Goal: Transaction & Acquisition: Purchase product/service

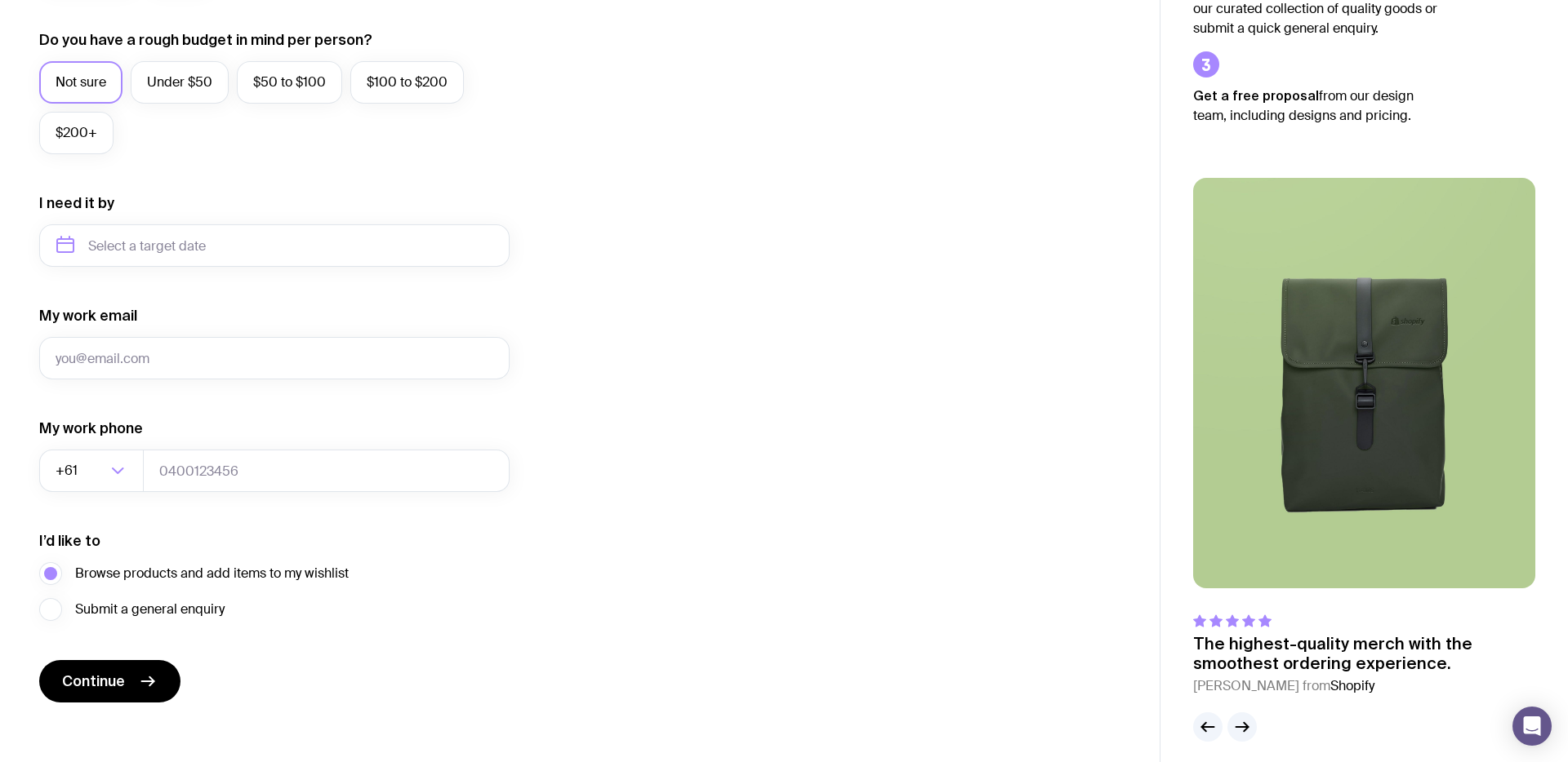
scroll to position [625, 0]
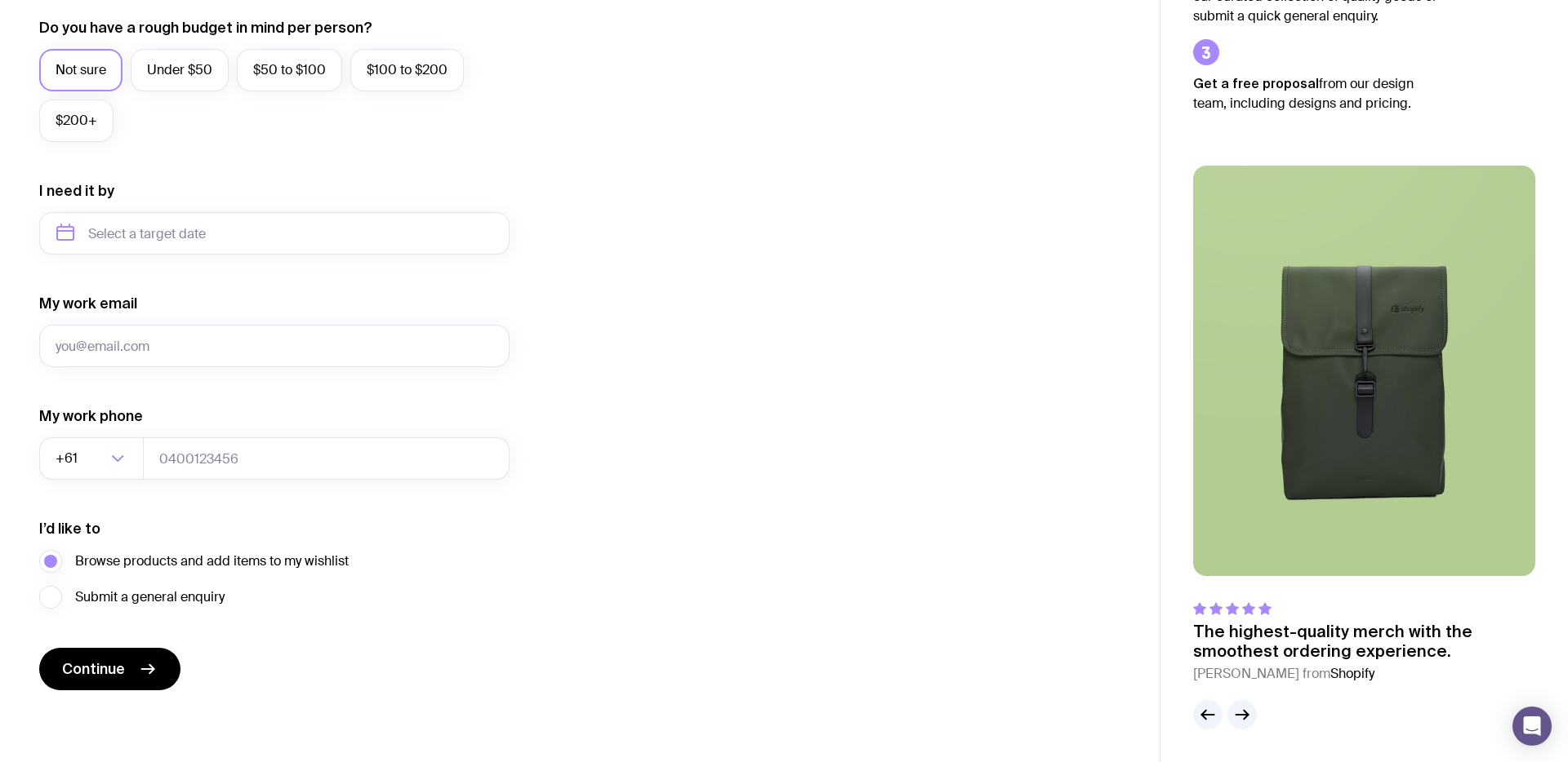
click at [204, 322] on div "My work email" at bounding box center [274, 331] width 470 height 74
click at [202, 339] on input "My work email" at bounding box center [274, 347] width 470 height 43
click at [196, 342] on input "My work email" at bounding box center [274, 347] width 470 height 43
type input "[PERSON_NAME][EMAIL_ADDRESS]"
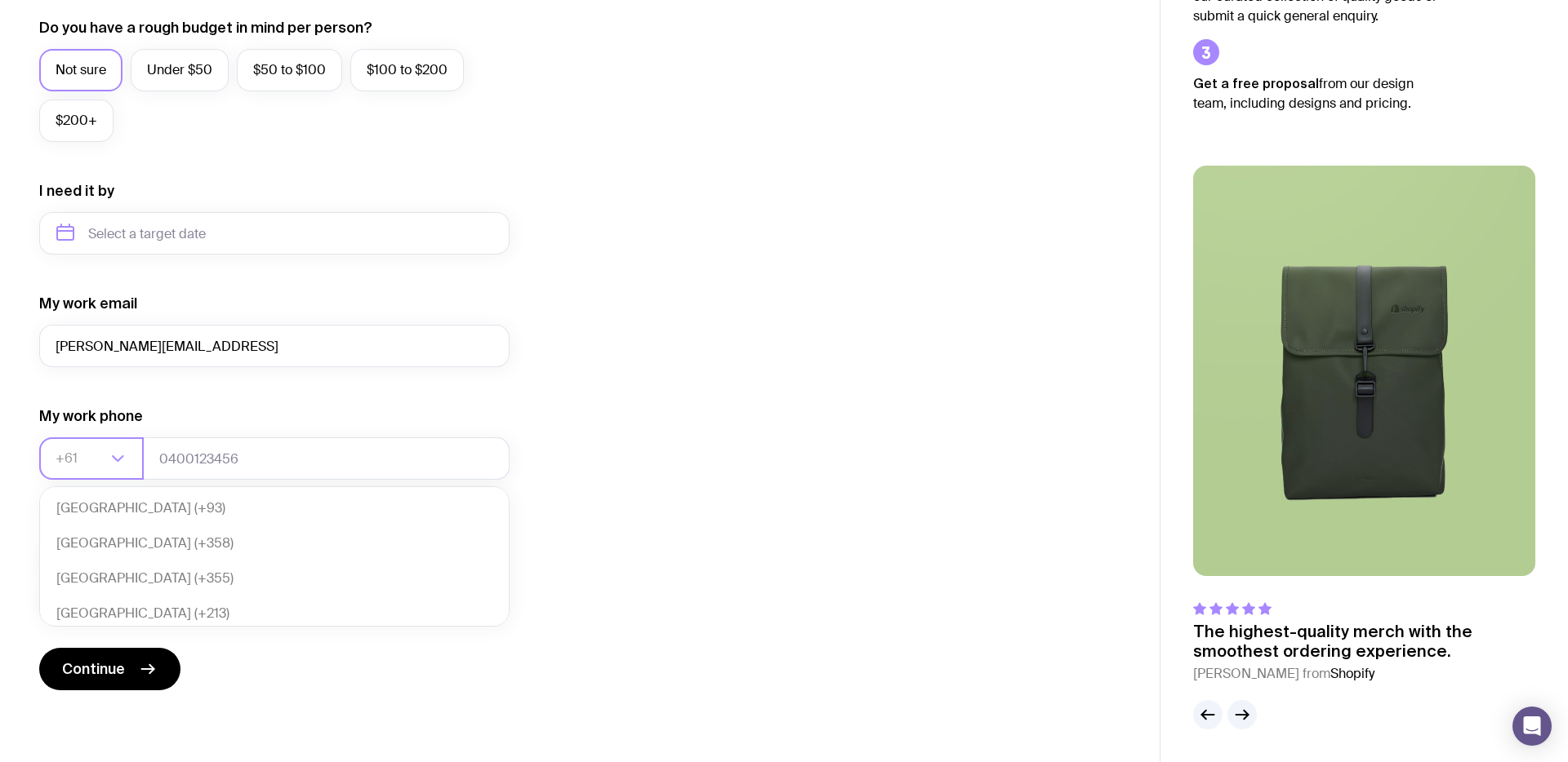
scroll to position [353, 0]
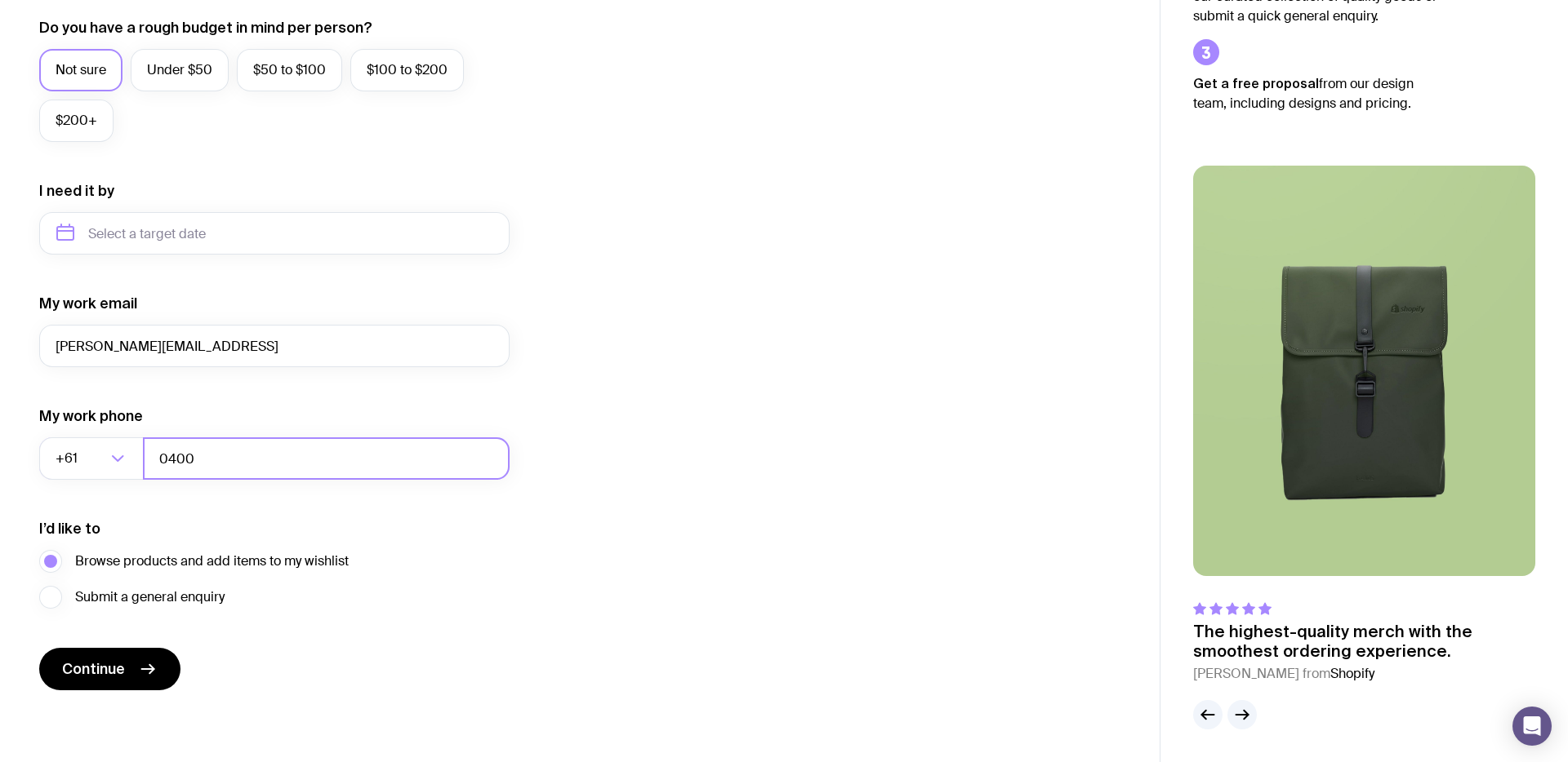
type input "0400082622"
click at [115, 680] on button "Continue" at bounding box center [109, 670] width 141 height 43
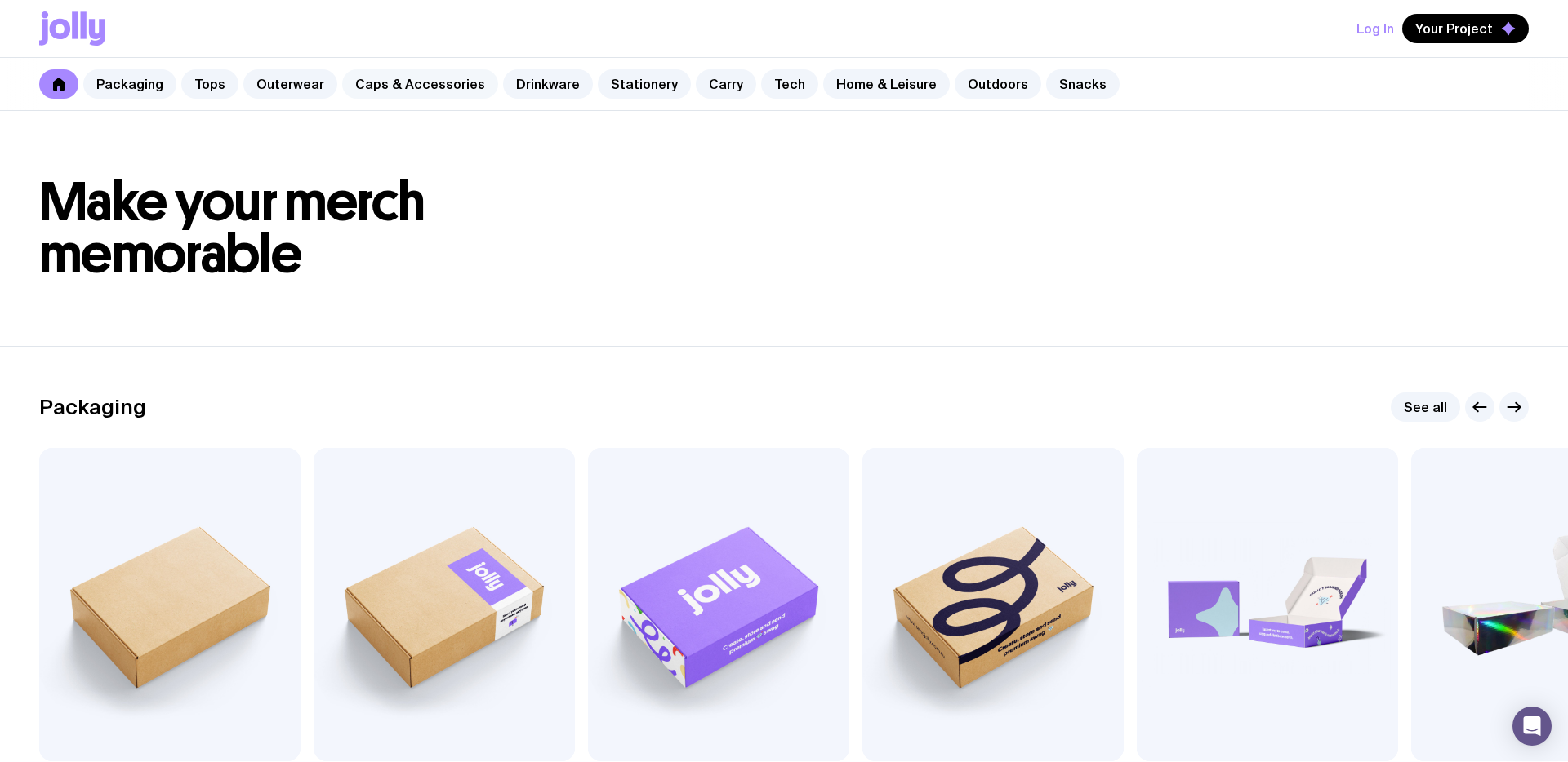
click at [384, 84] on link "Caps & Accessories" at bounding box center [419, 83] width 156 height 29
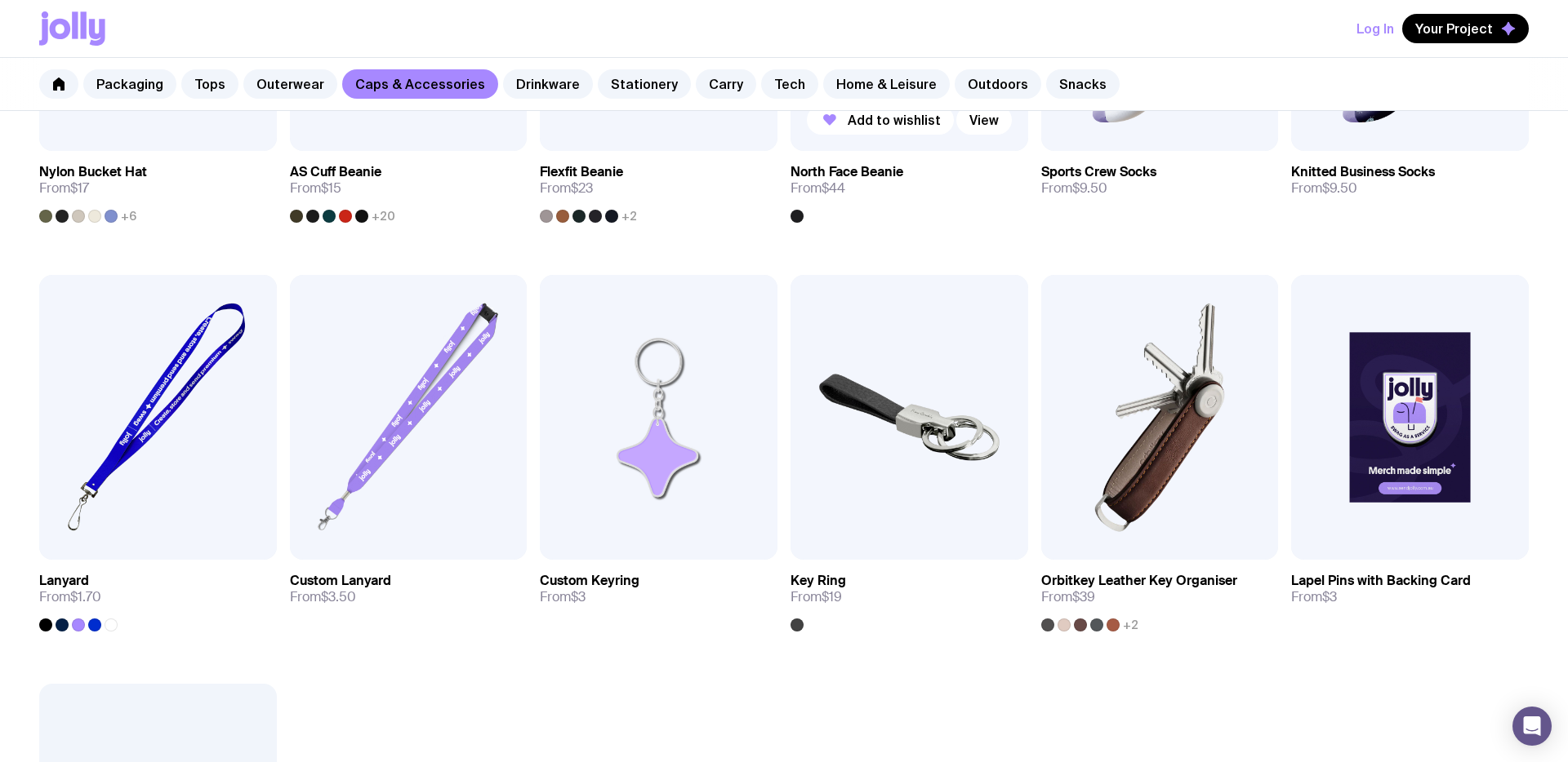
scroll to position [1471, 0]
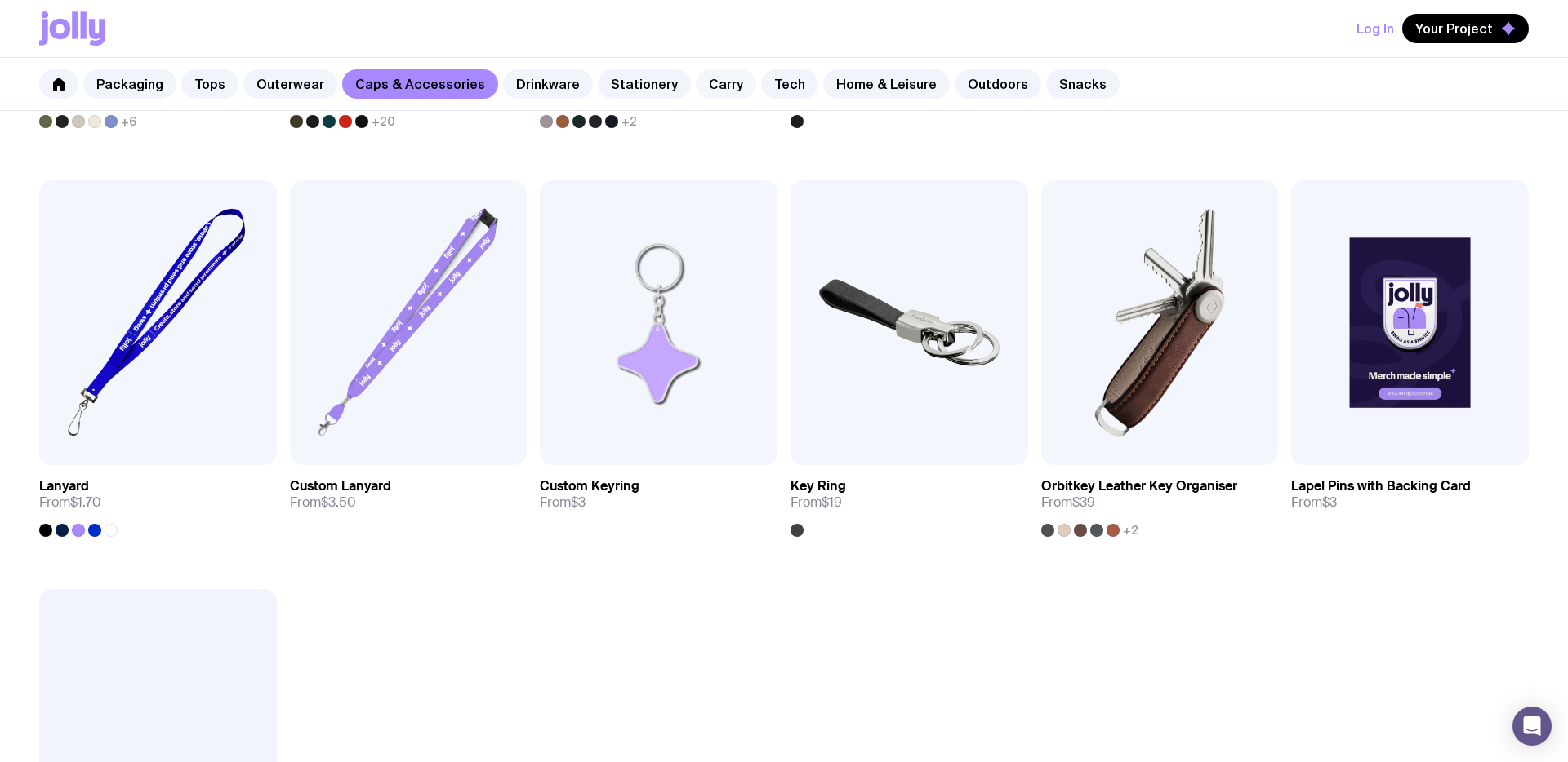
click at [707, 86] on link "Carry" at bounding box center [725, 83] width 60 height 29
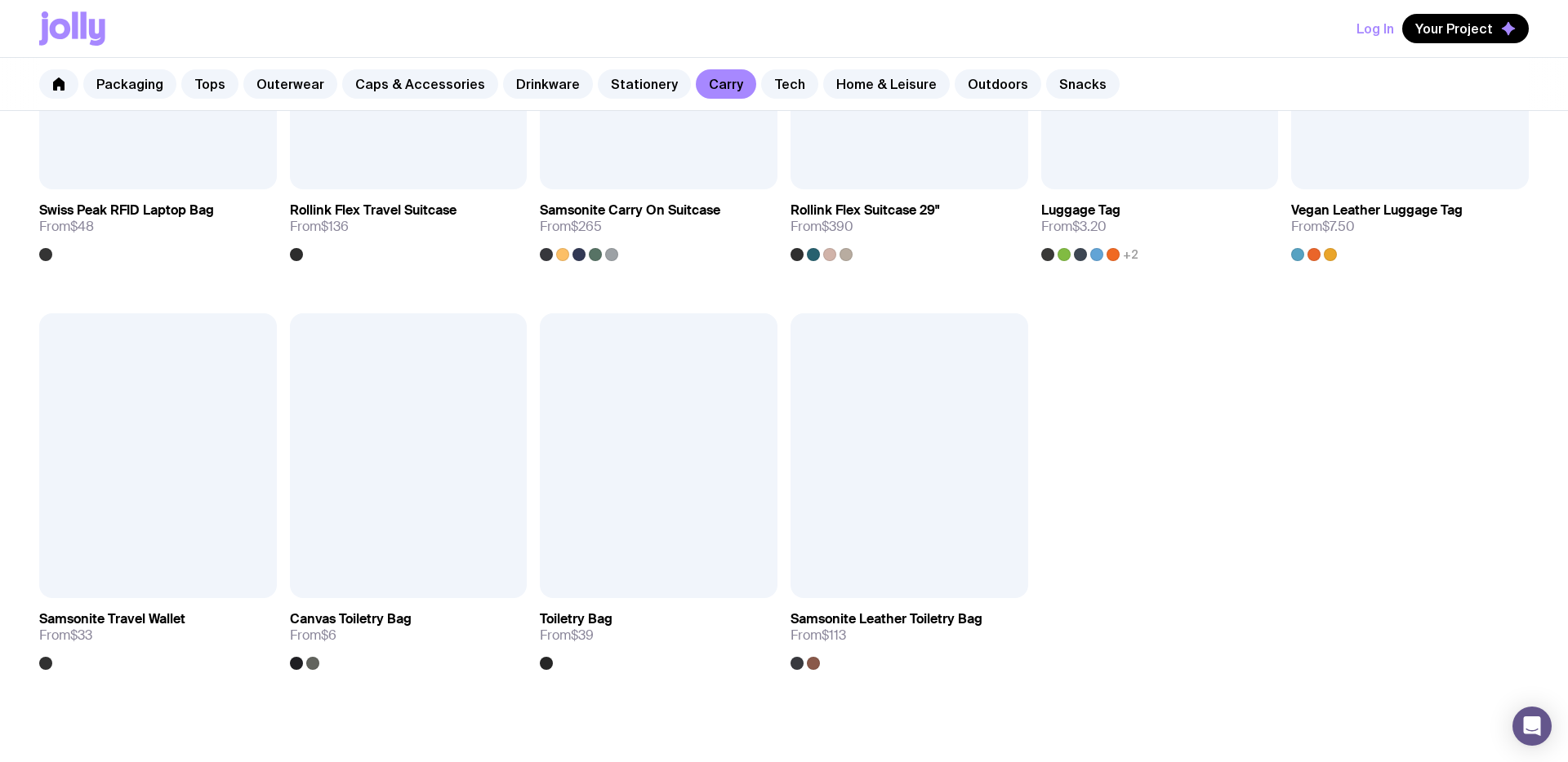
scroll to position [2194, 0]
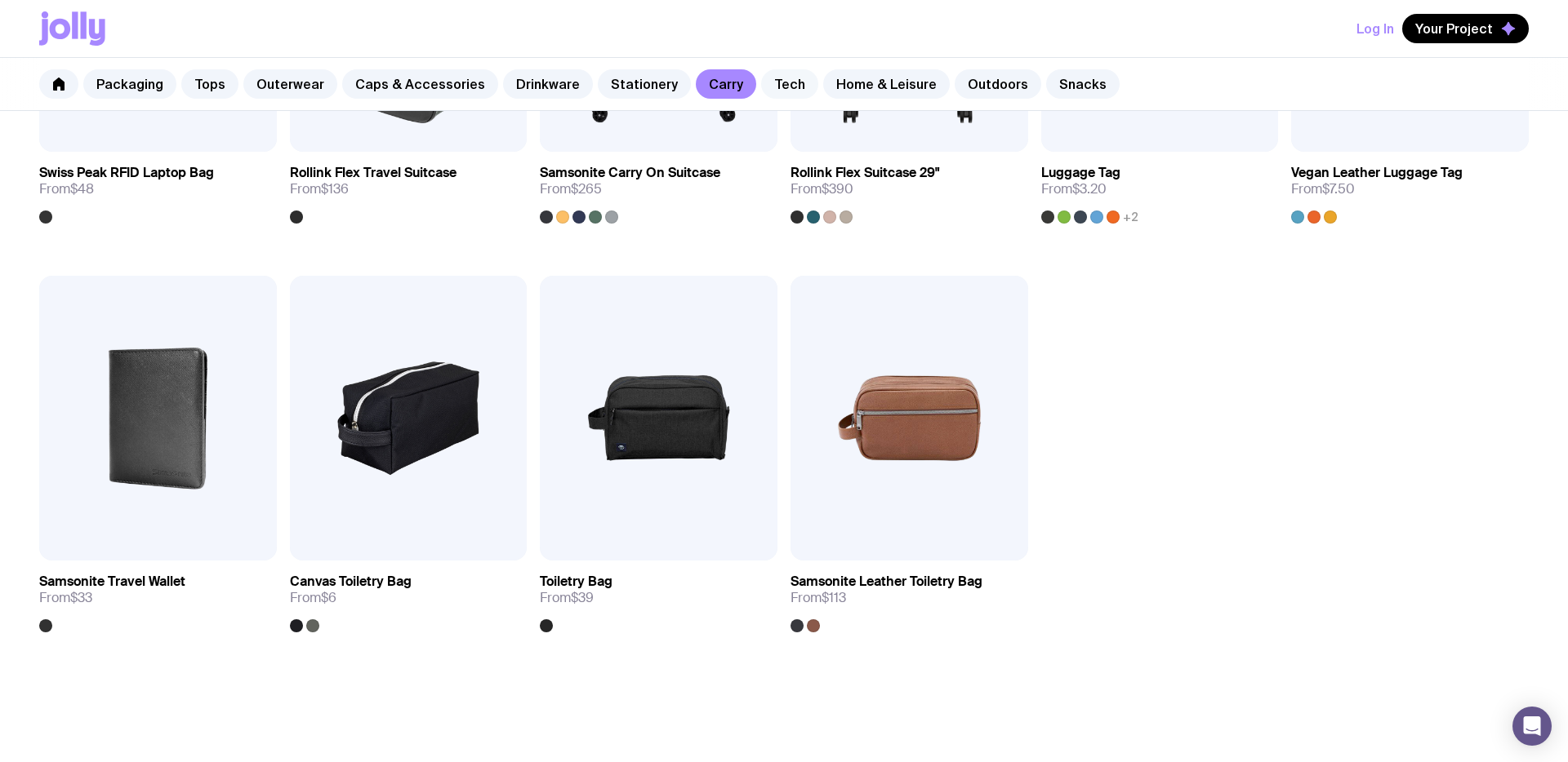
click at [771, 90] on link "Tech" at bounding box center [789, 83] width 57 height 29
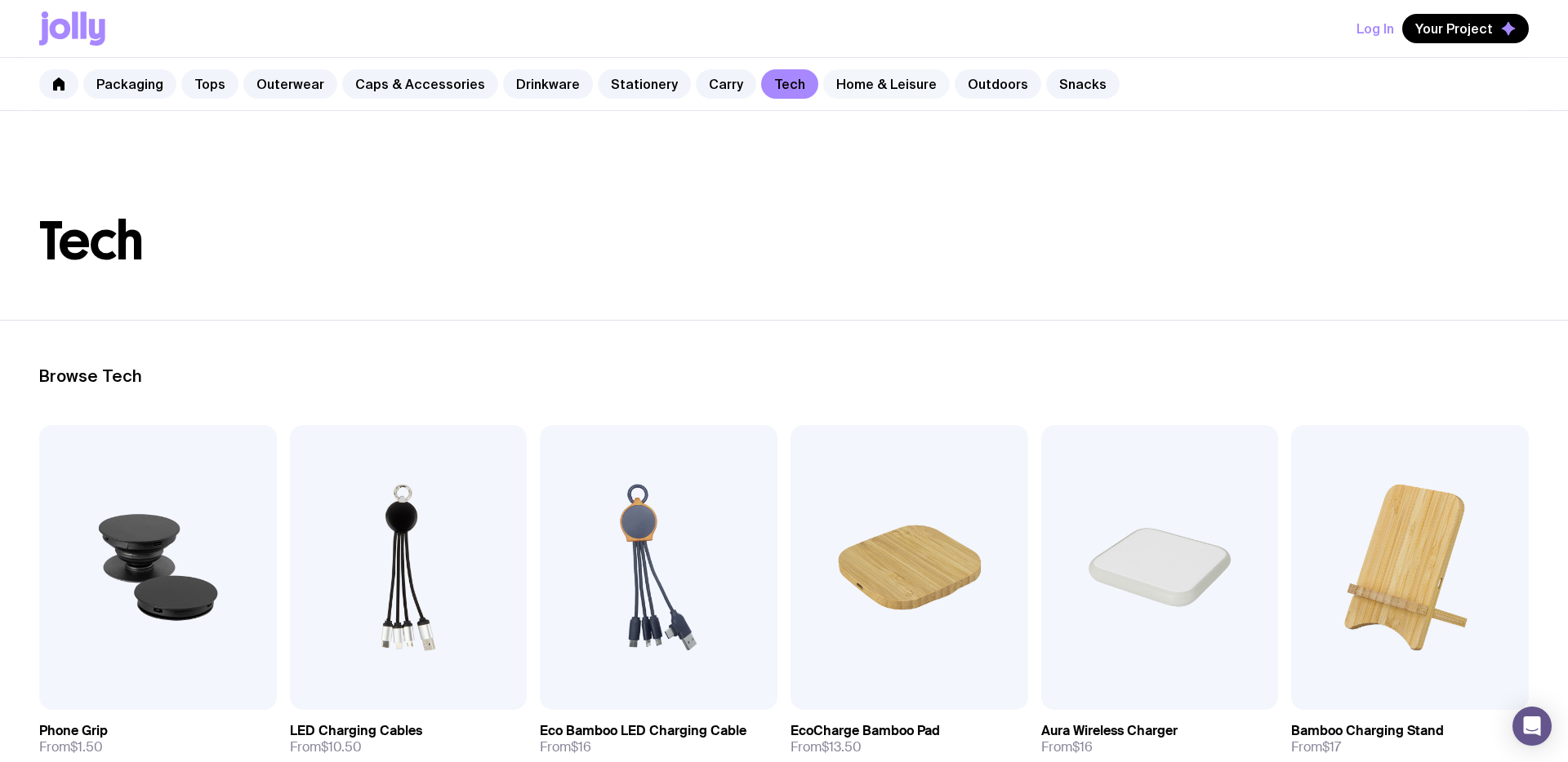
click at [898, 83] on link "Home & Leisure" at bounding box center [886, 83] width 126 height 29
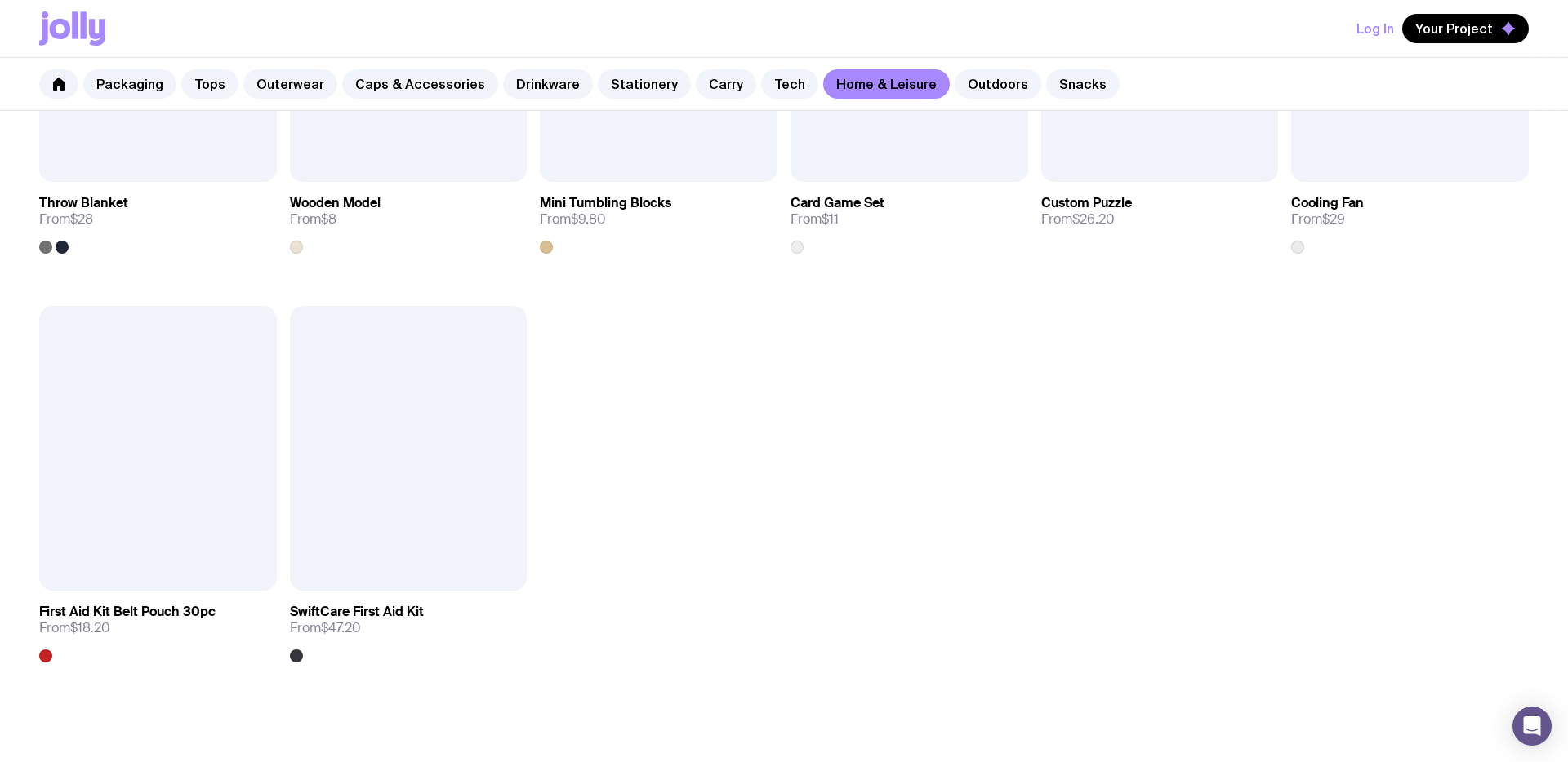
scroll to position [2188, 0]
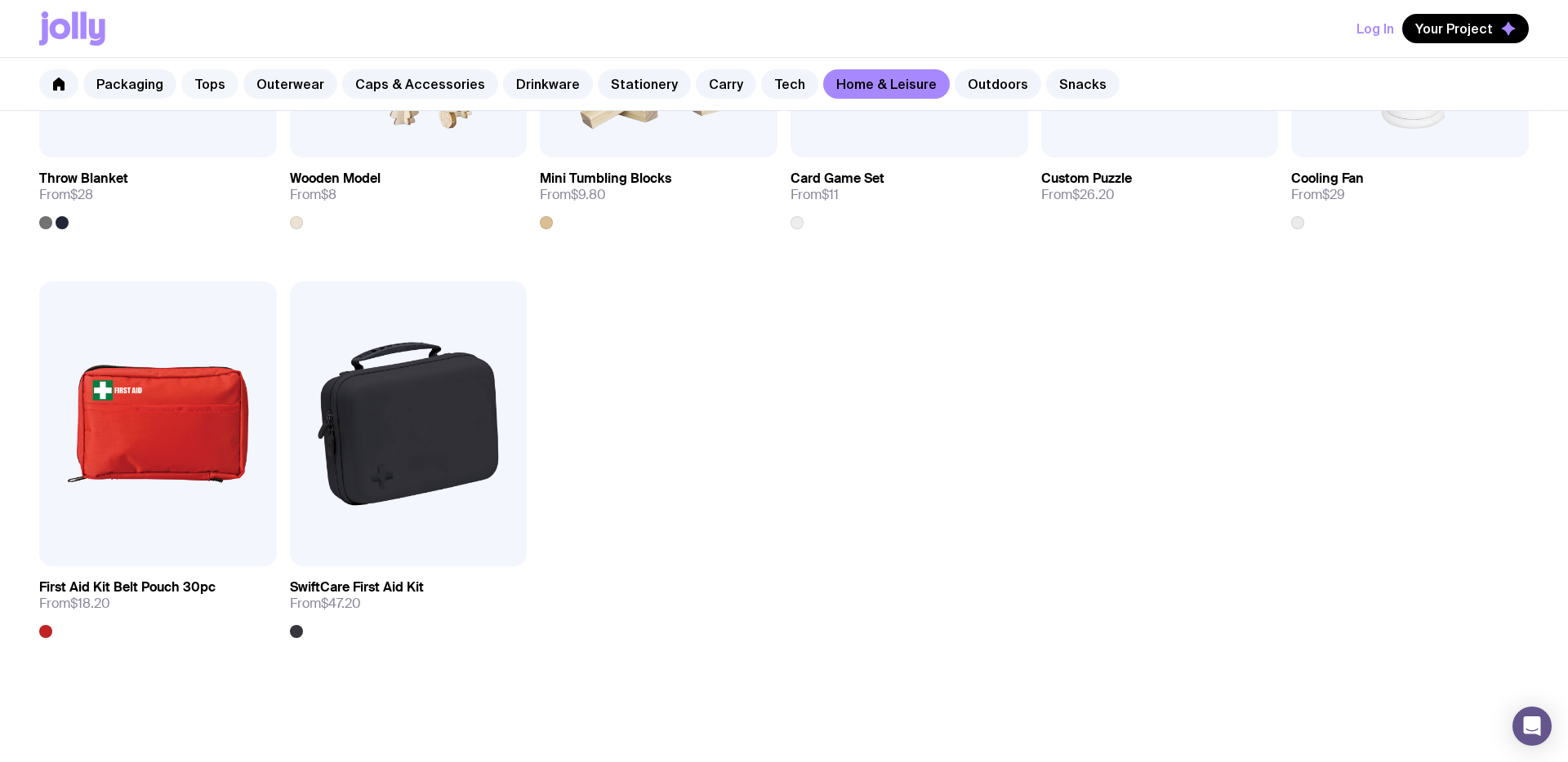
click at [196, 83] on link "Tops" at bounding box center [210, 83] width 57 height 29
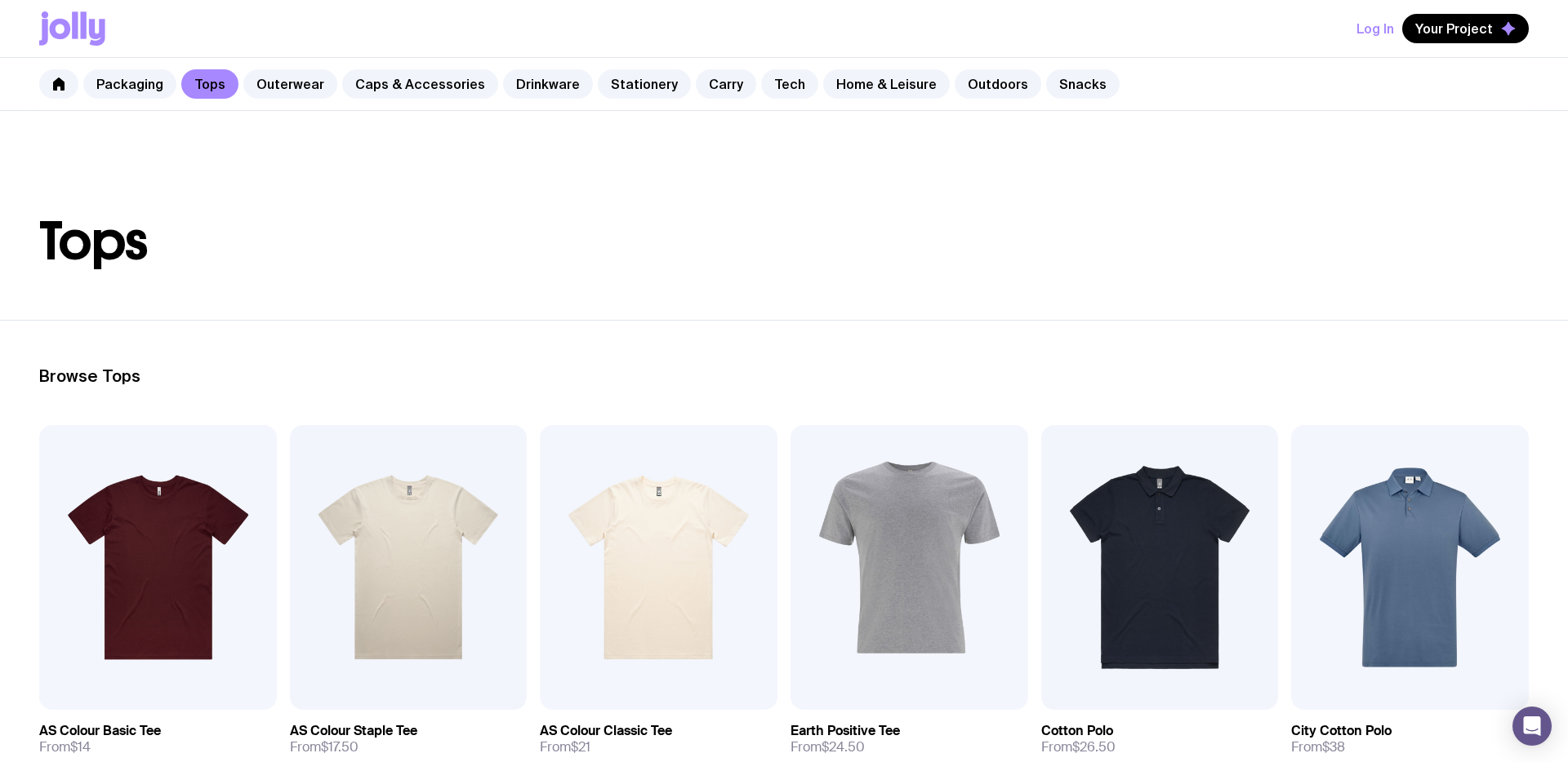
click at [226, 84] on link "Tops" at bounding box center [210, 83] width 57 height 29
click at [284, 101] on div "Packaging Tops Outerwear Caps & Accessories Drinkware Stationery Carry Tech Hom…" at bounding box center [784, 84] width 1568 height 53
click at [296, 75] on link "Outerwear" at bounding box center [290, 83] width 94 height 29
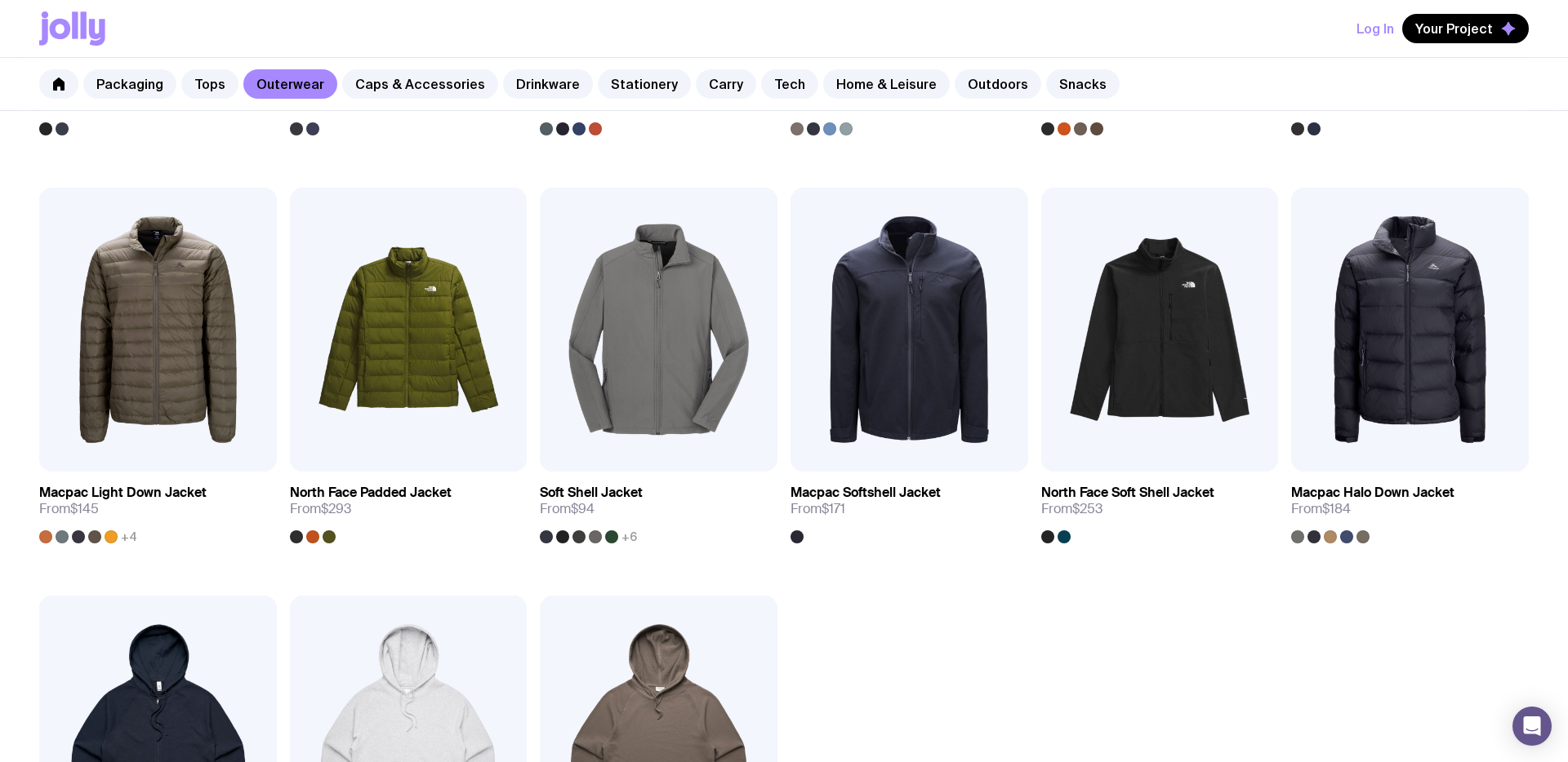
scroll to position [1050, 0]
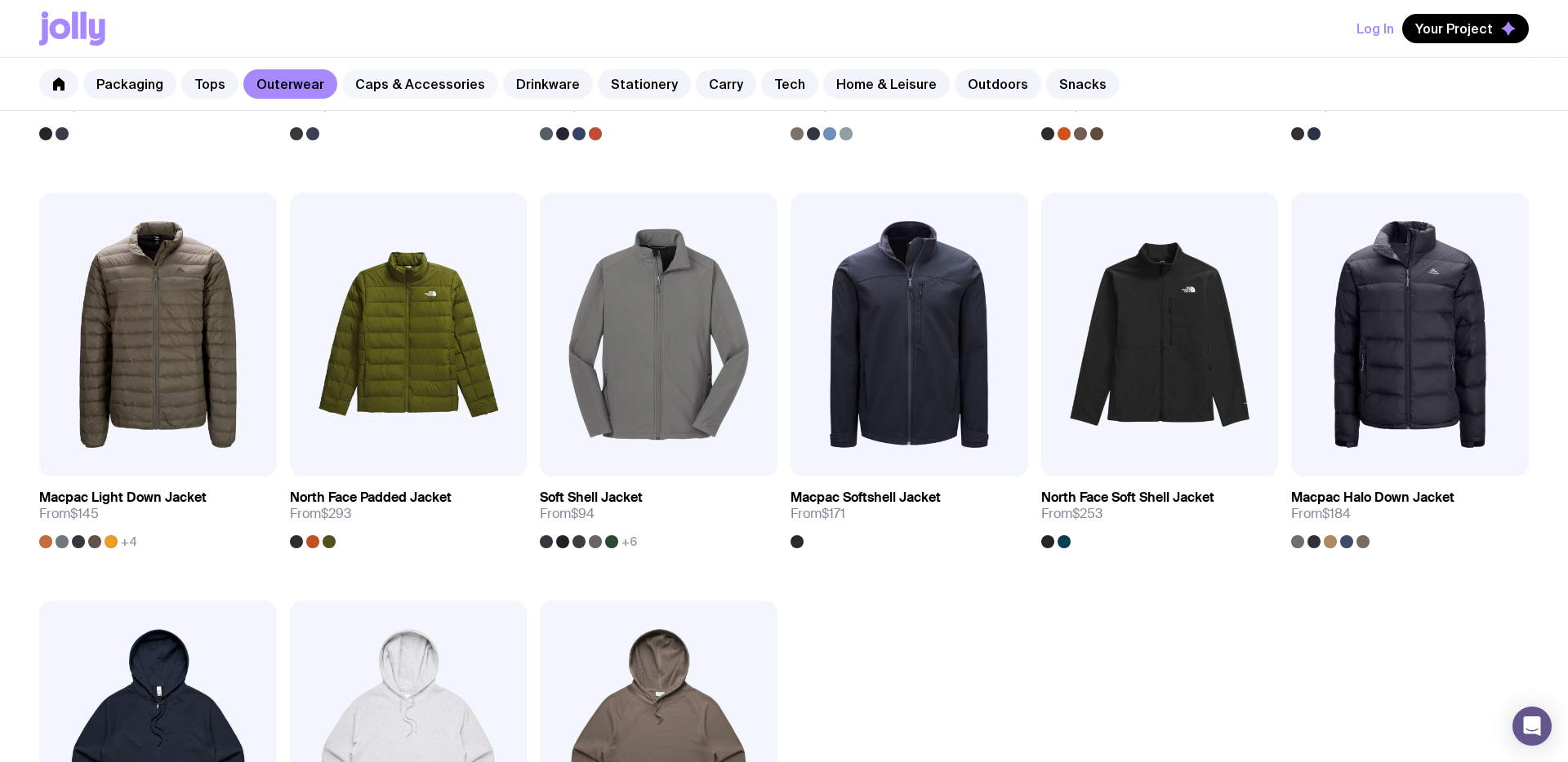
click at [415, 75] on link "Caps & Accessories" at bounding box center [419, 83] width 156 height 29
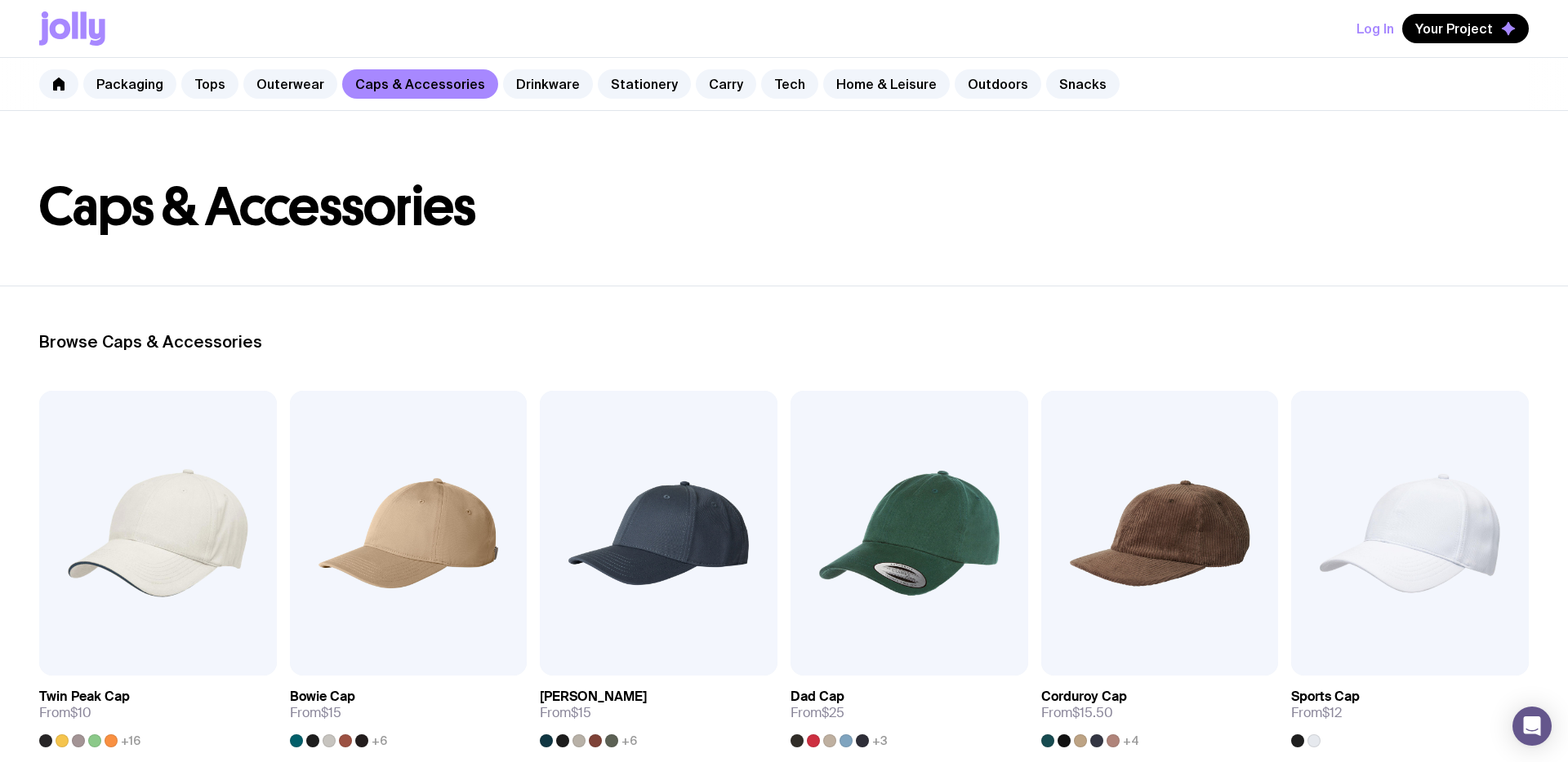
scroll to position [36, 0]
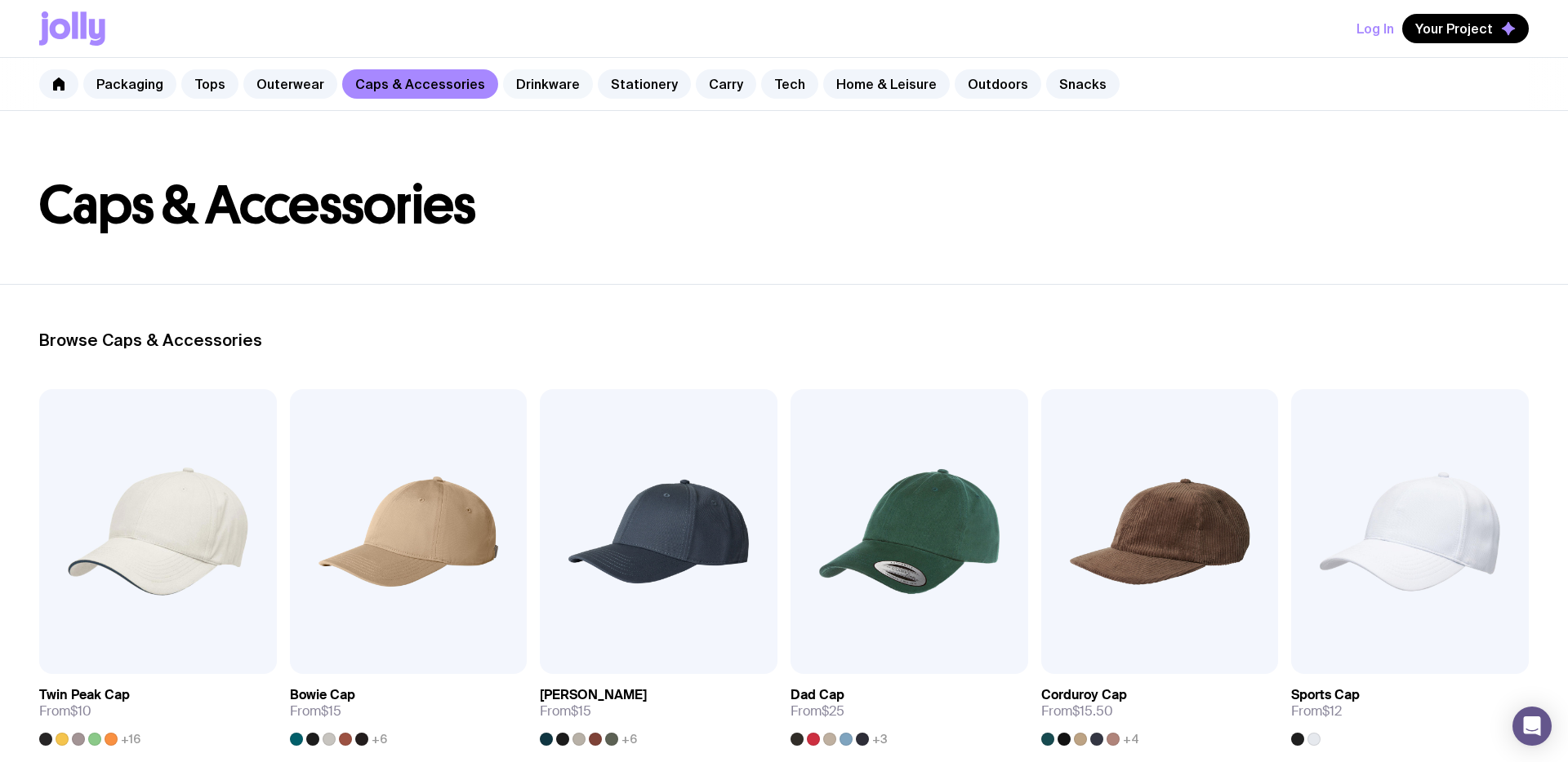
click at [535, 90] on link "Drinkware" at bounding box center [548, 83] width 90 height 29
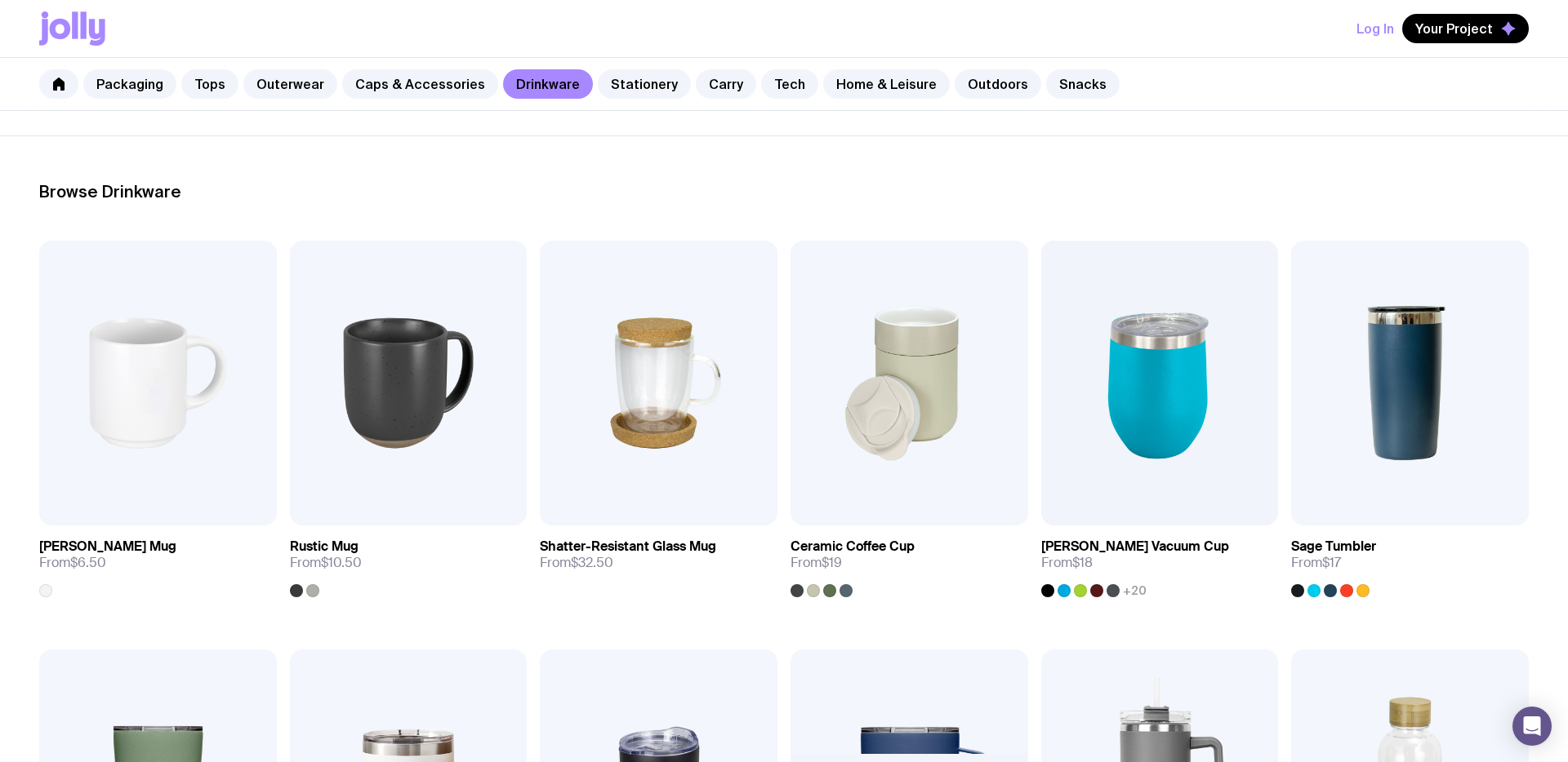
scroll to position [204, 0]
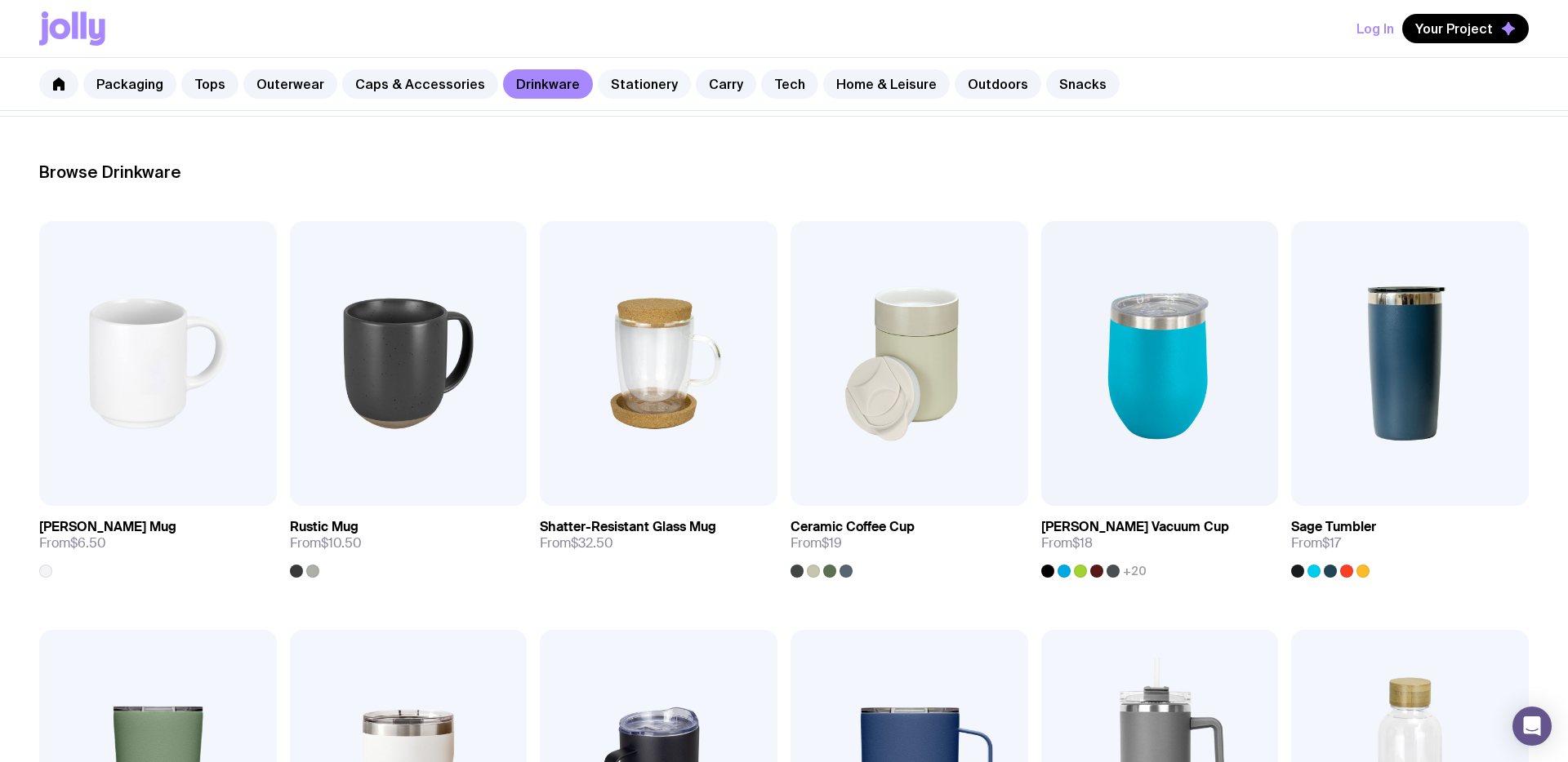
click at [618, 83] on link "Stationery" at bounding box center [645, 83] width 93 height 29
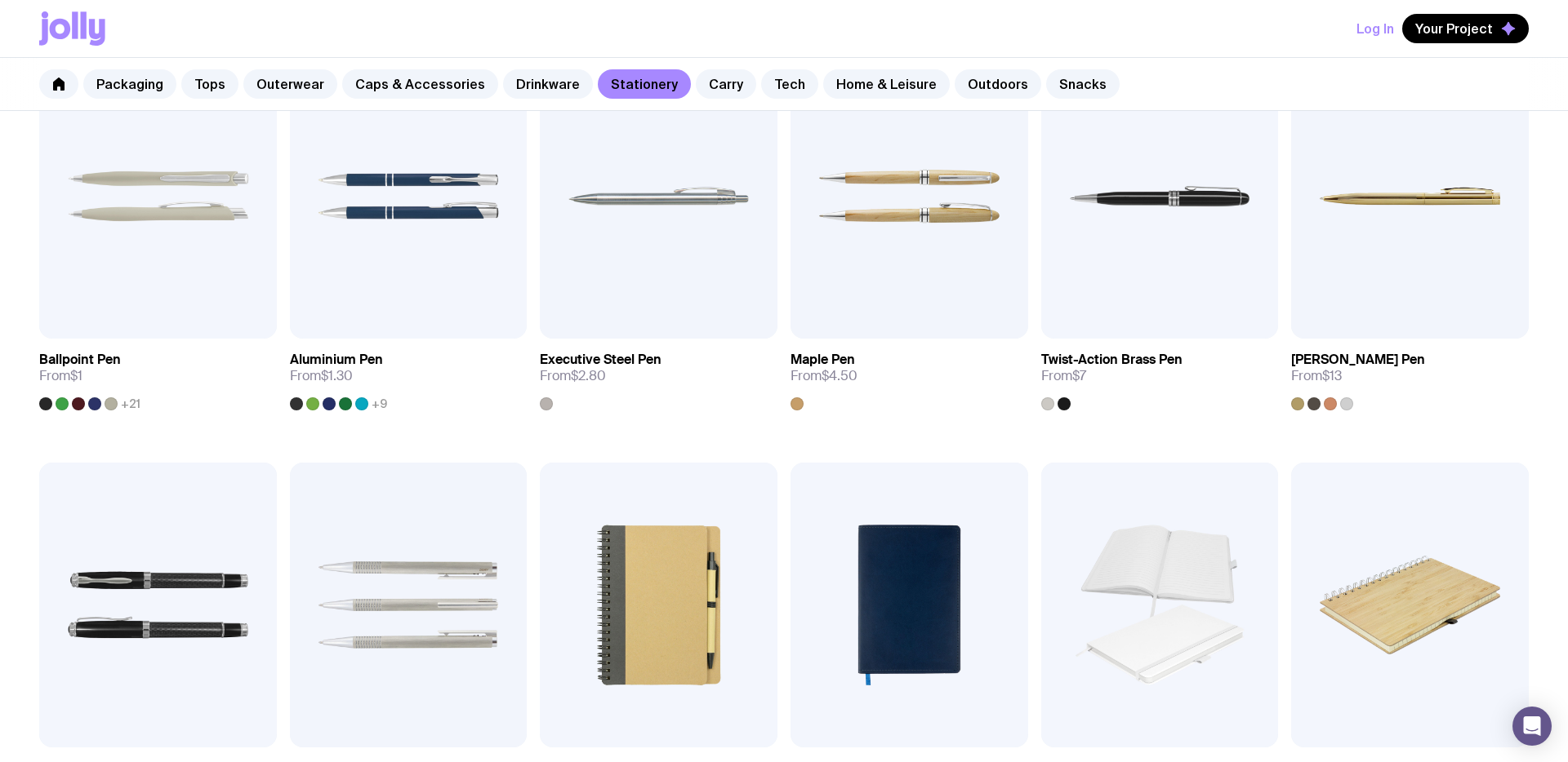
scroll to position [187, 0]
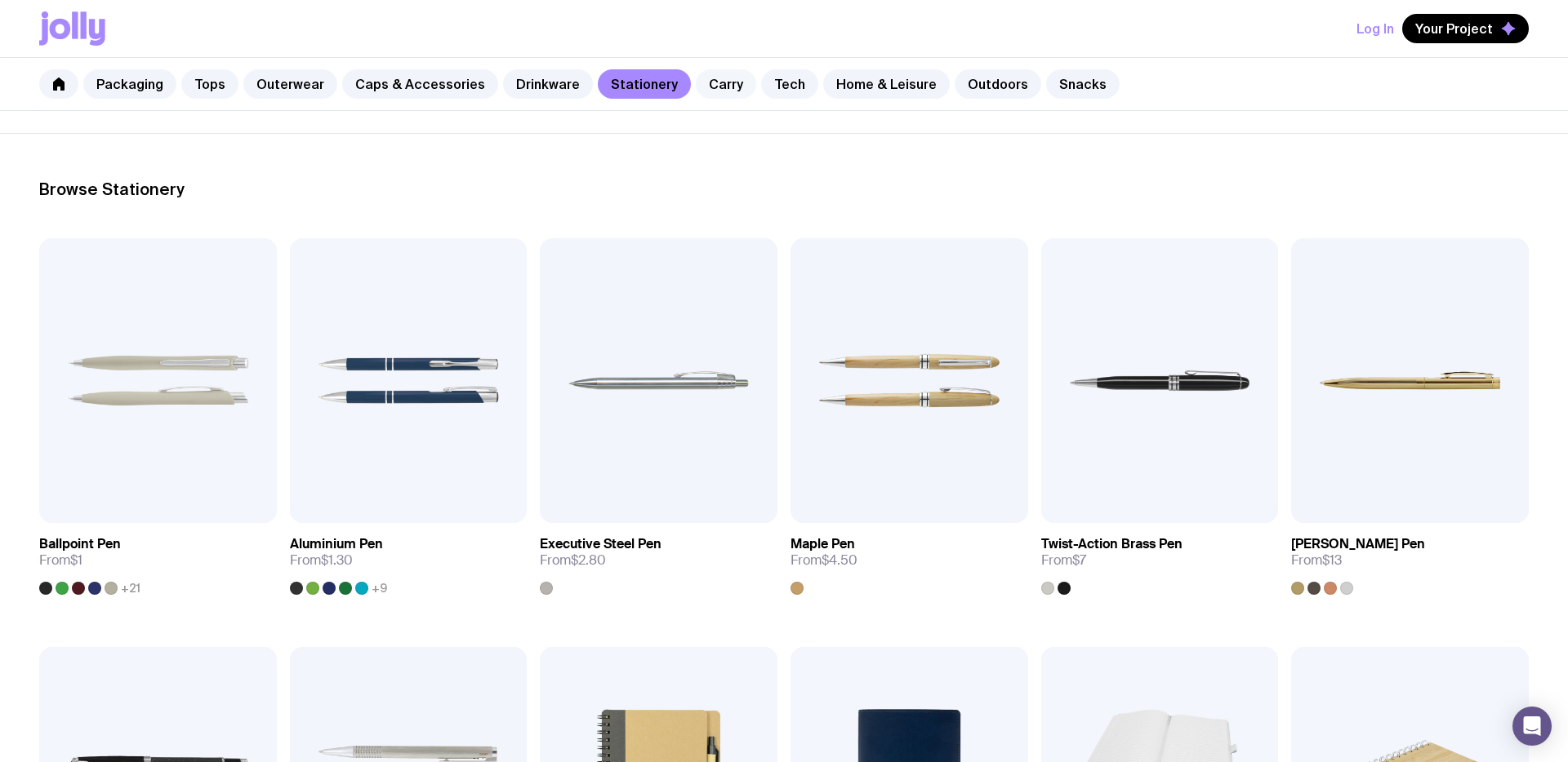
click at [695, 83] on link "Carry" at bounding box center [725, 83] width 60 height 29
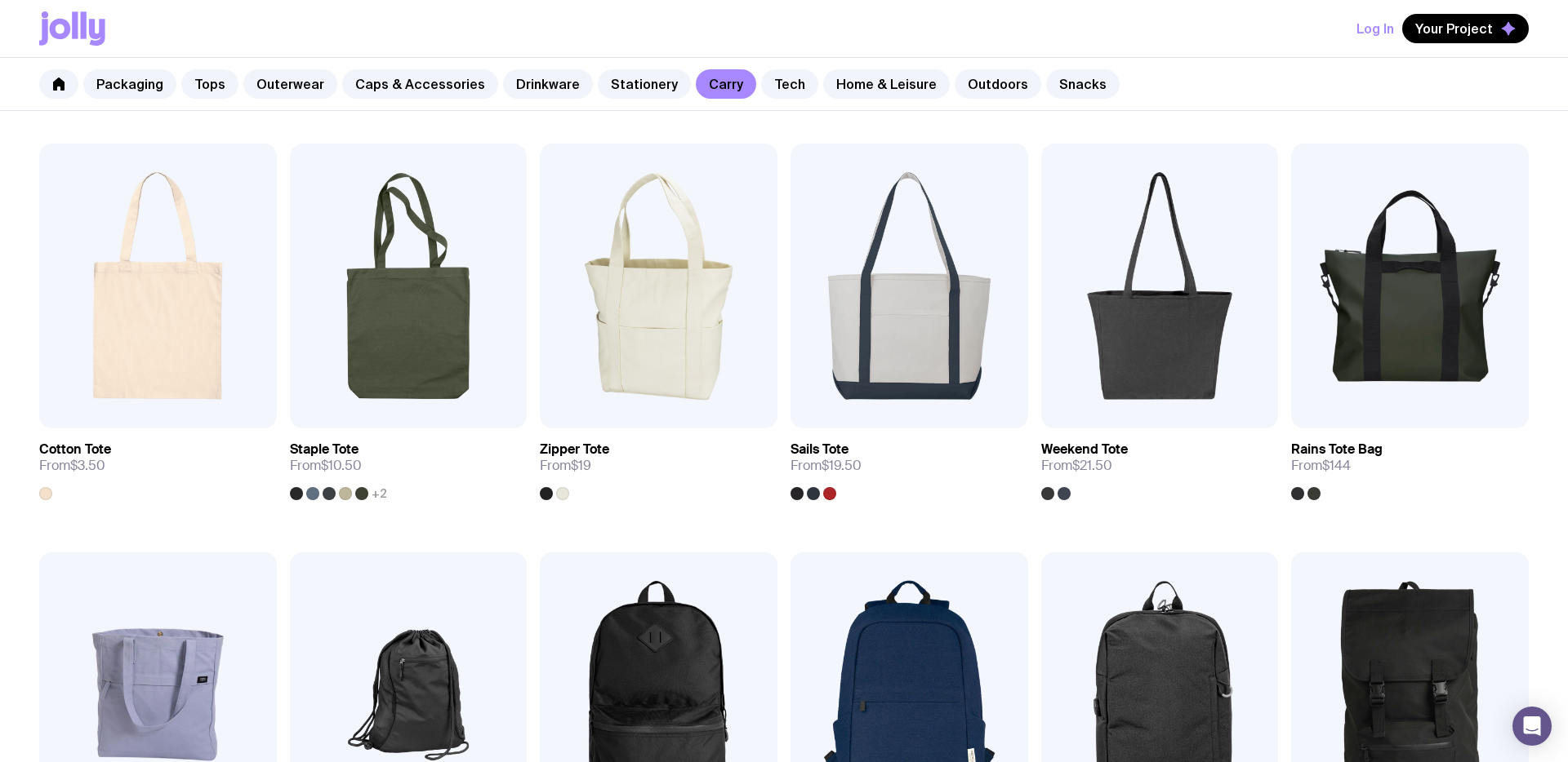
scroll to position [367, 0]
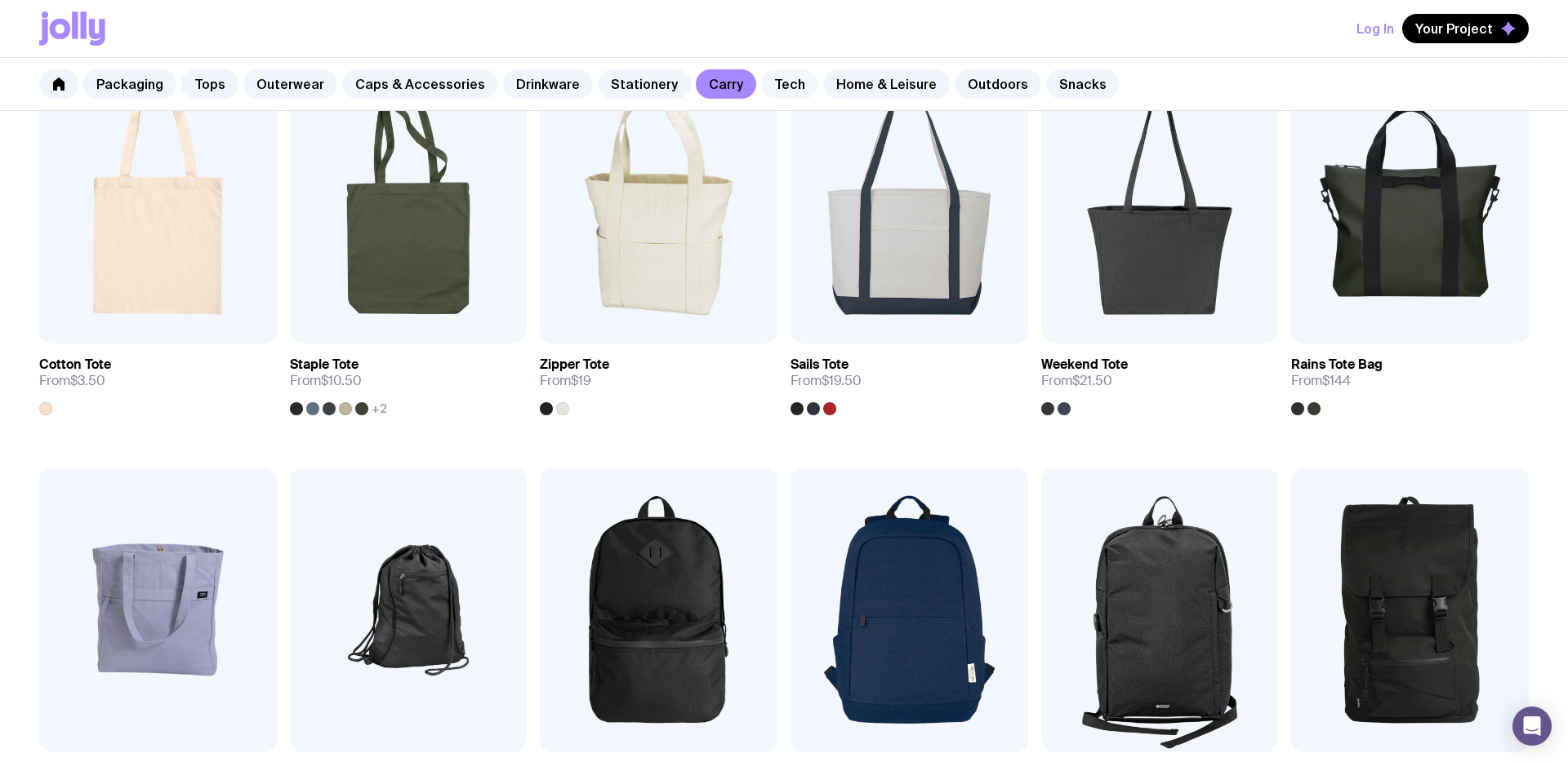
click at [761, 80] on link "Tech" at bounding box center [789, 83] width 57 height 29
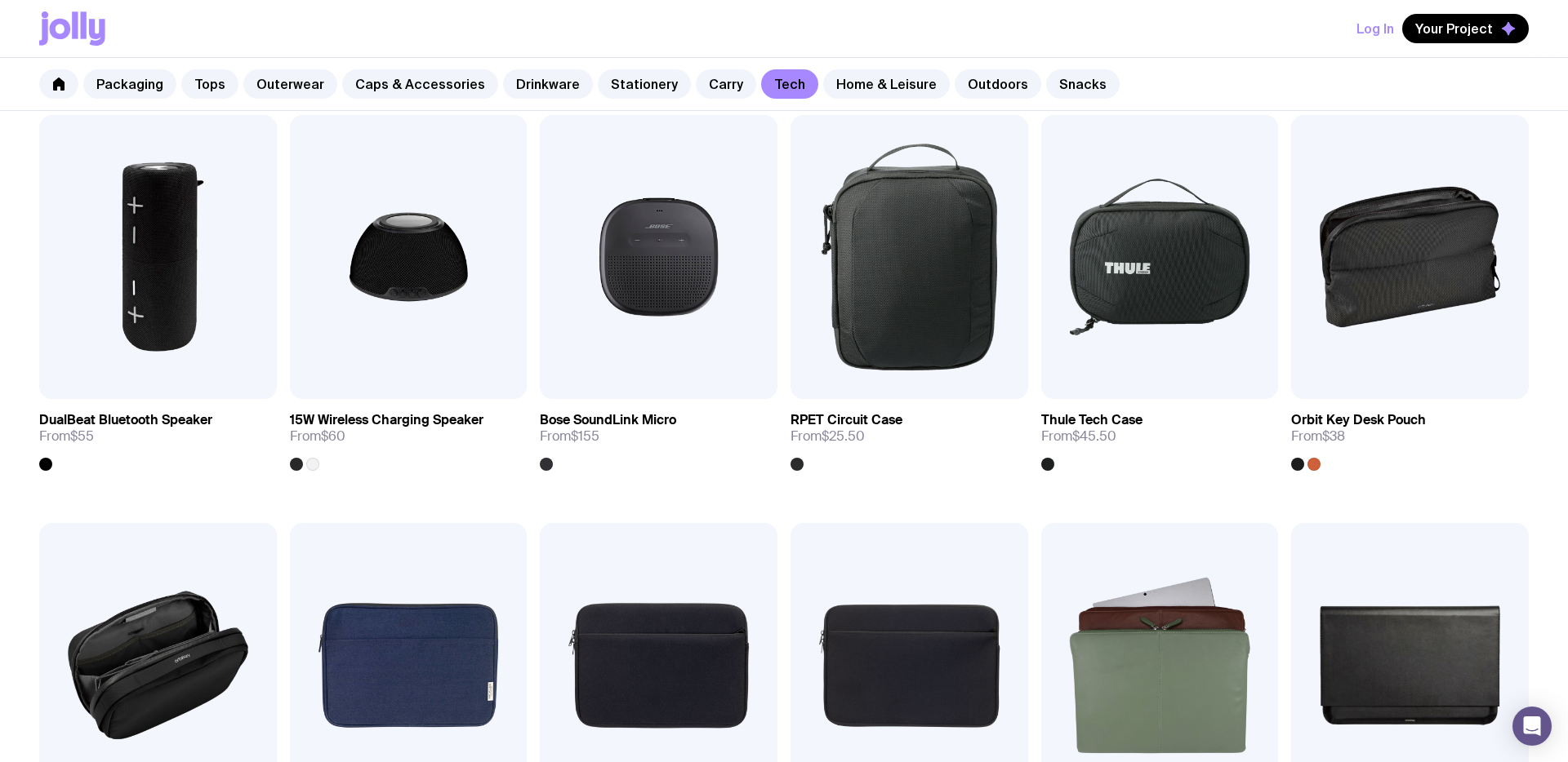
scroll to position [1129, 0]
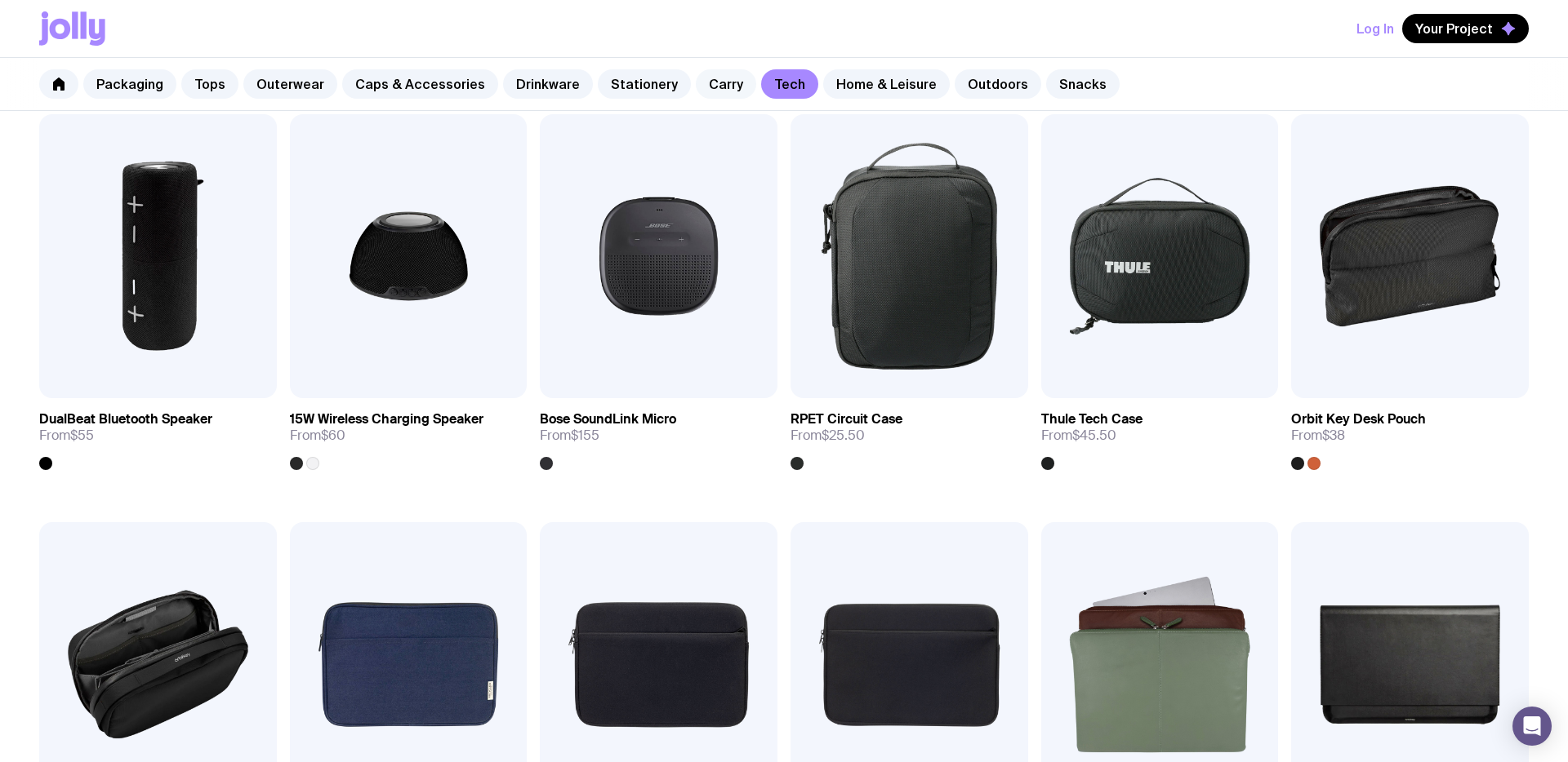
click at [695, 84] on link "Carry" at bounding box center [725, 83] width 60 height 29
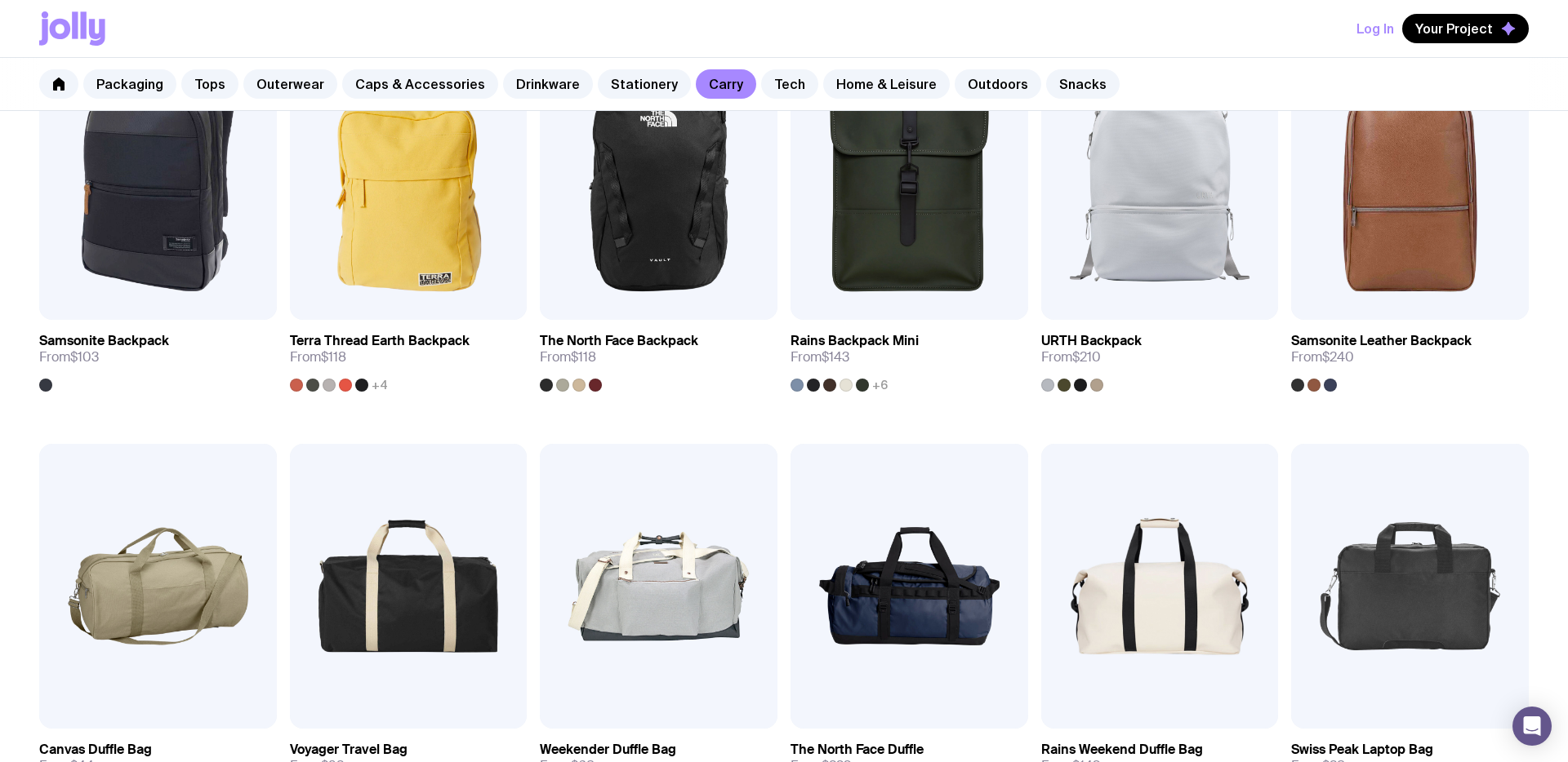
scroll to position [1121, 0]
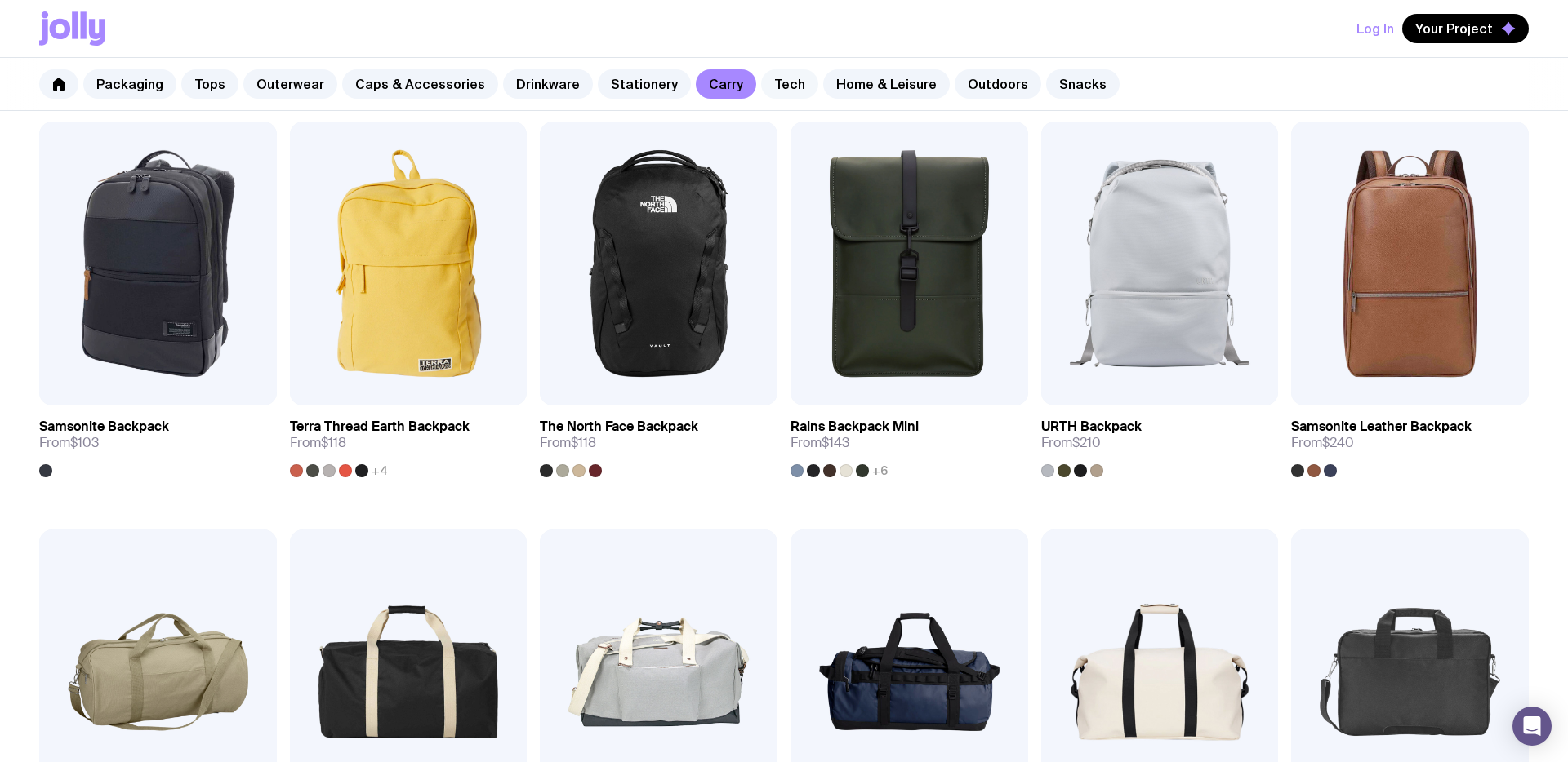
click at [765, 89] on link "Tech" at bounding box center [789, 83] width 57 height 29
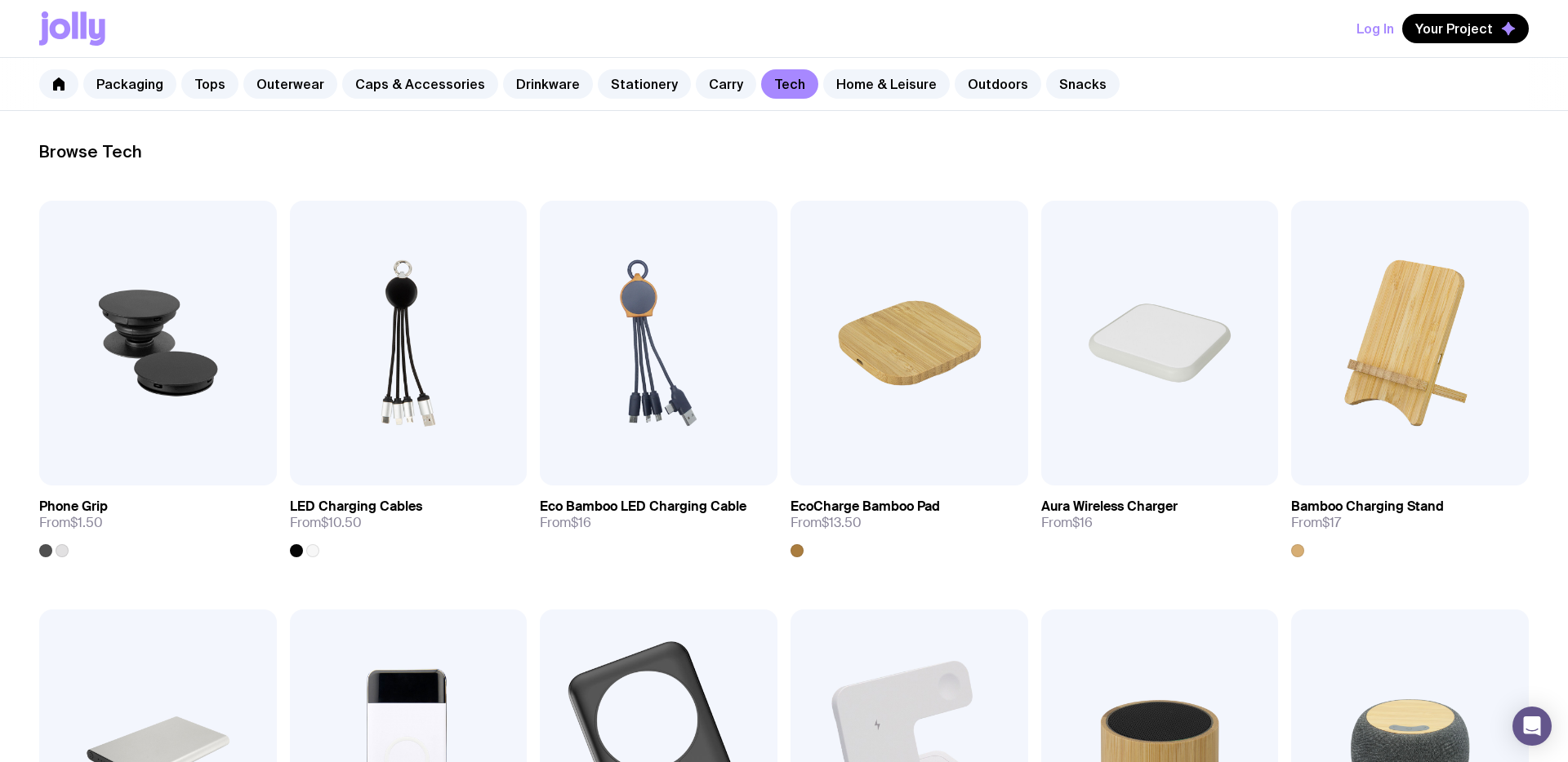
scroll to position [200, 0]
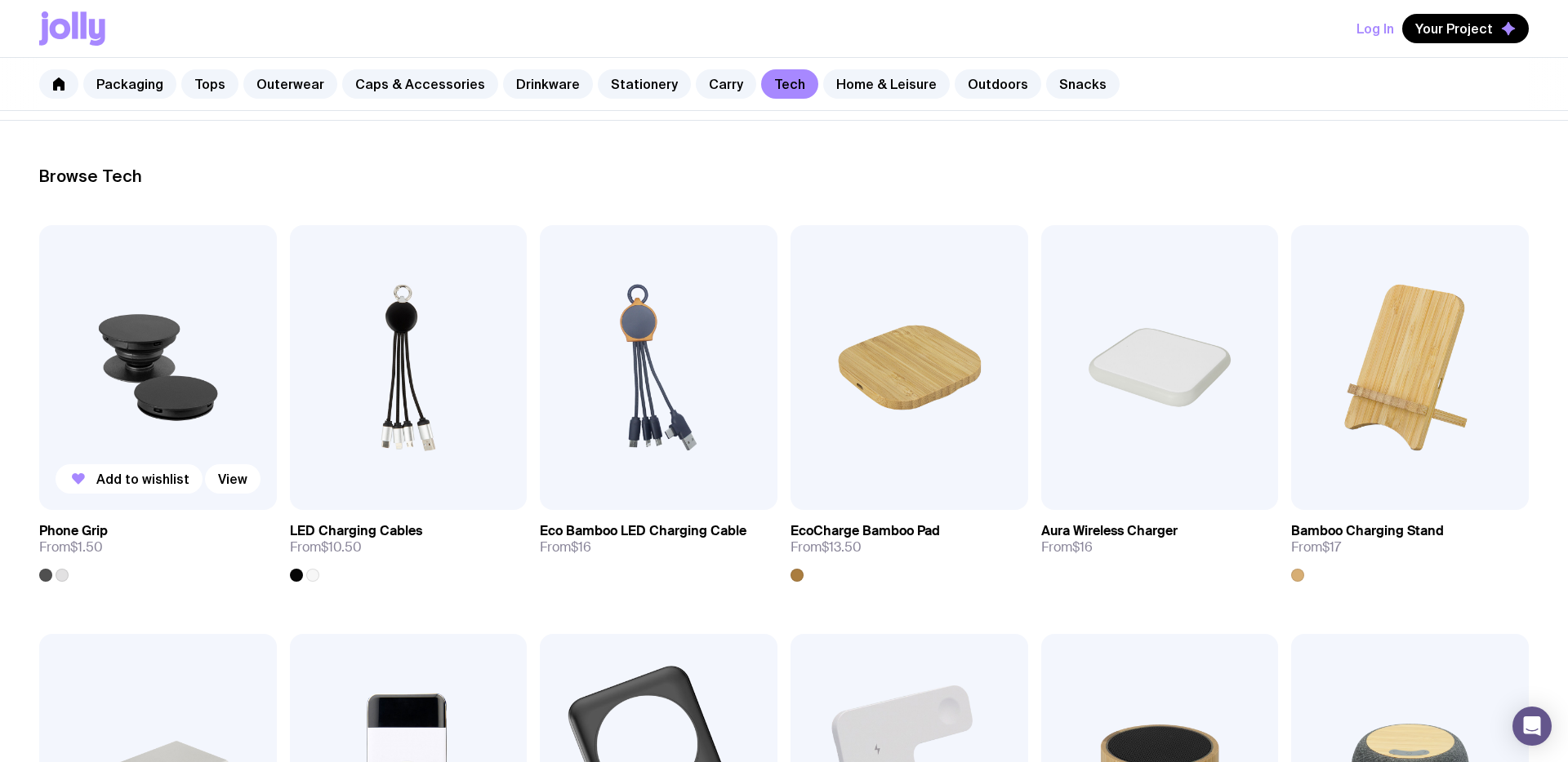
click at [63, 576] on div at bounding box center [61, 575] width 13 height 13
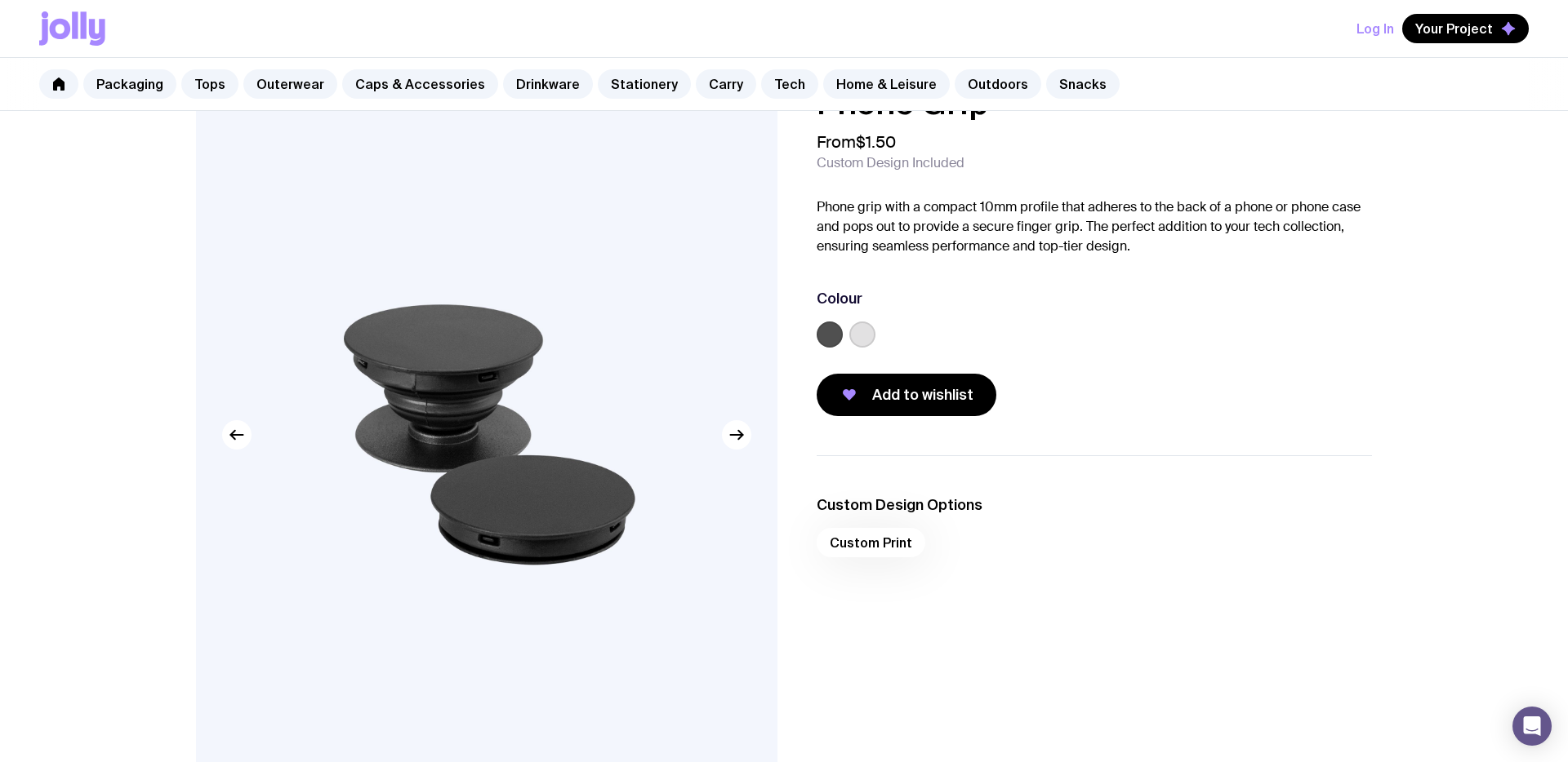
scroll to position [45, 0]
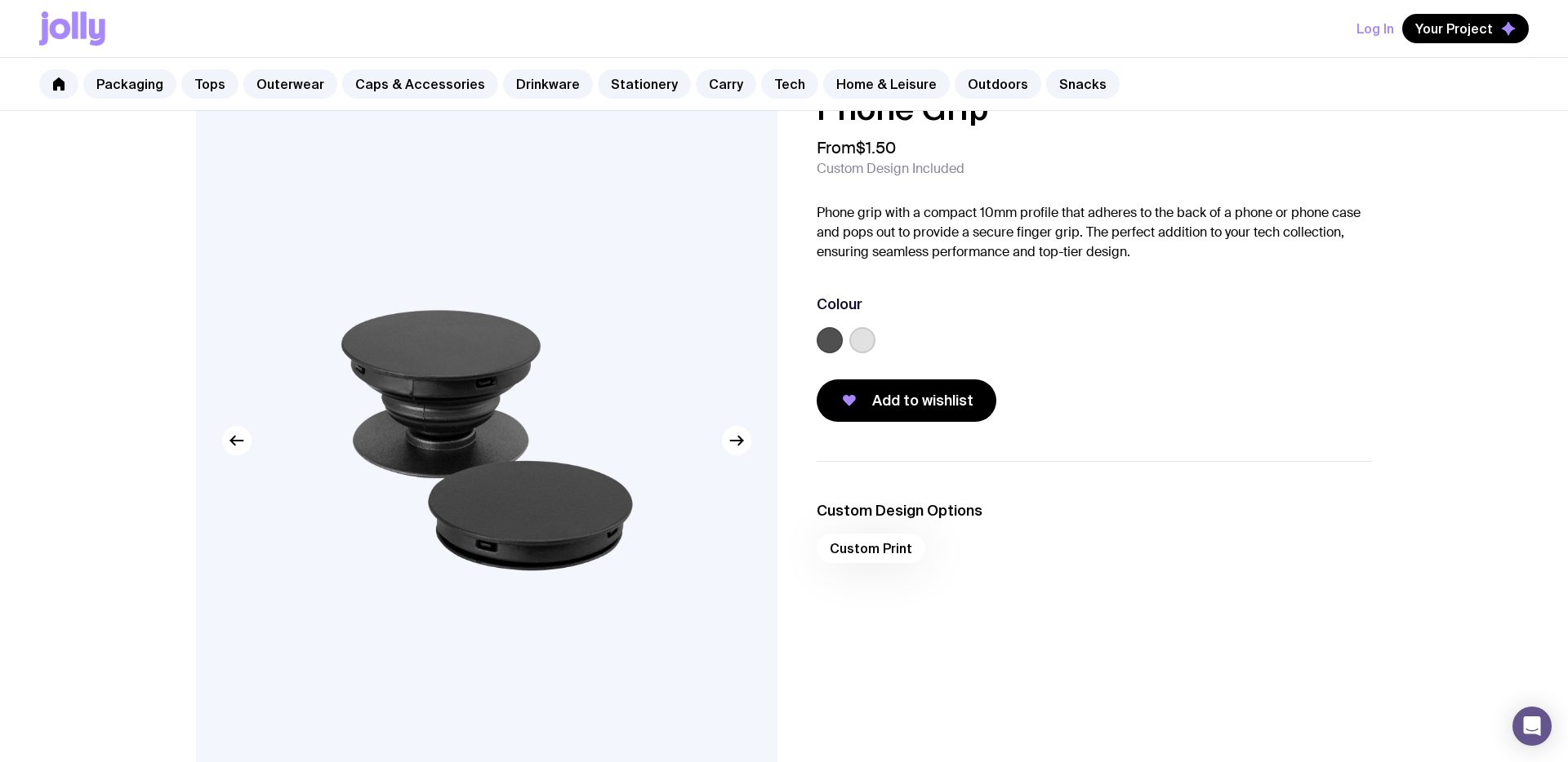
click at [247, 468] on img at bounding box center [486, 441] width 582 height 697
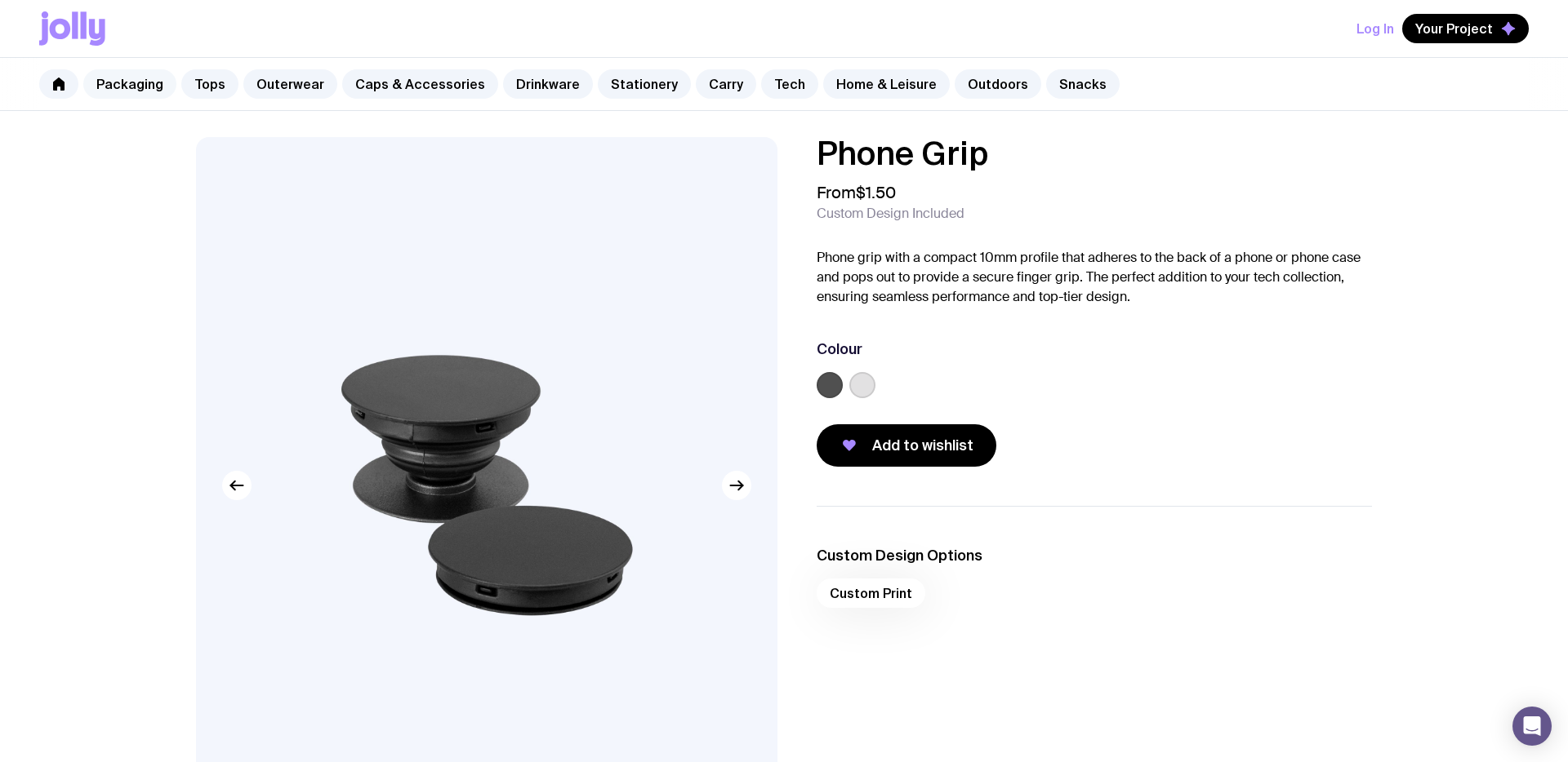
click at [140, 88] on link "Packaging" at bounding box center [130, 83] width 93 height 29
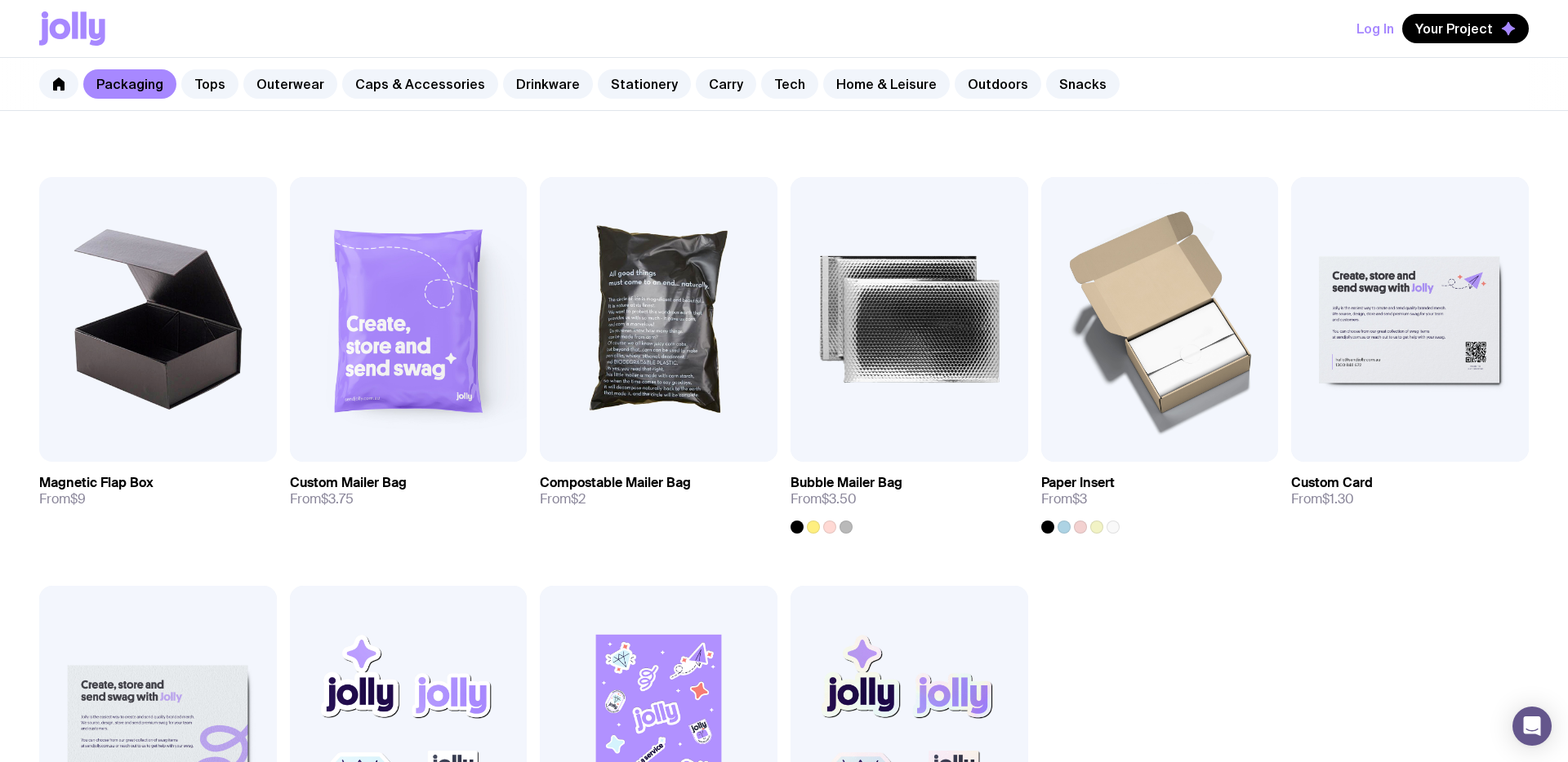
scroll to position [650, 0]
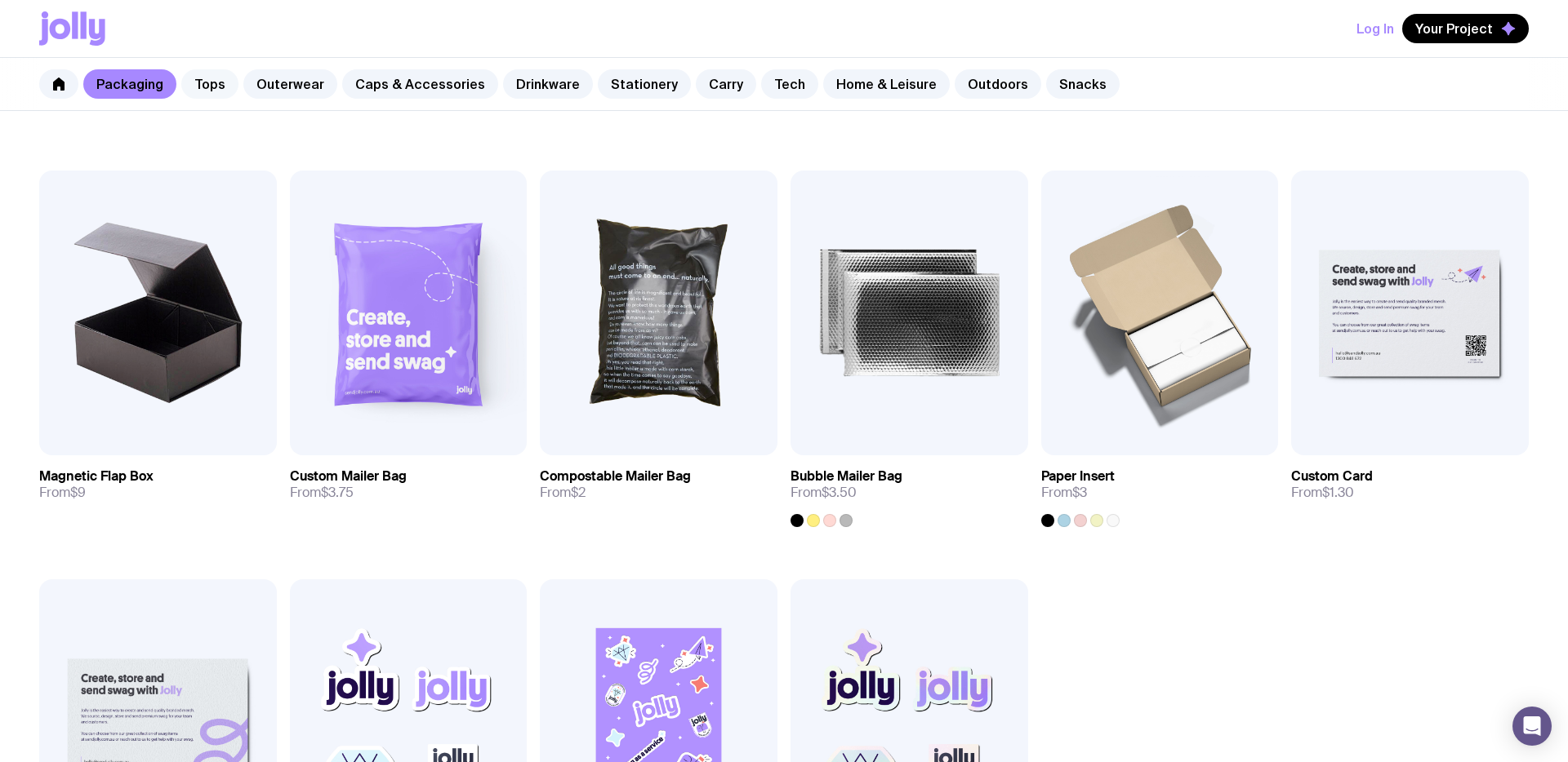
click at [208, 93] on link "Tops" at bounding box center [210, 83] width 57 height 29
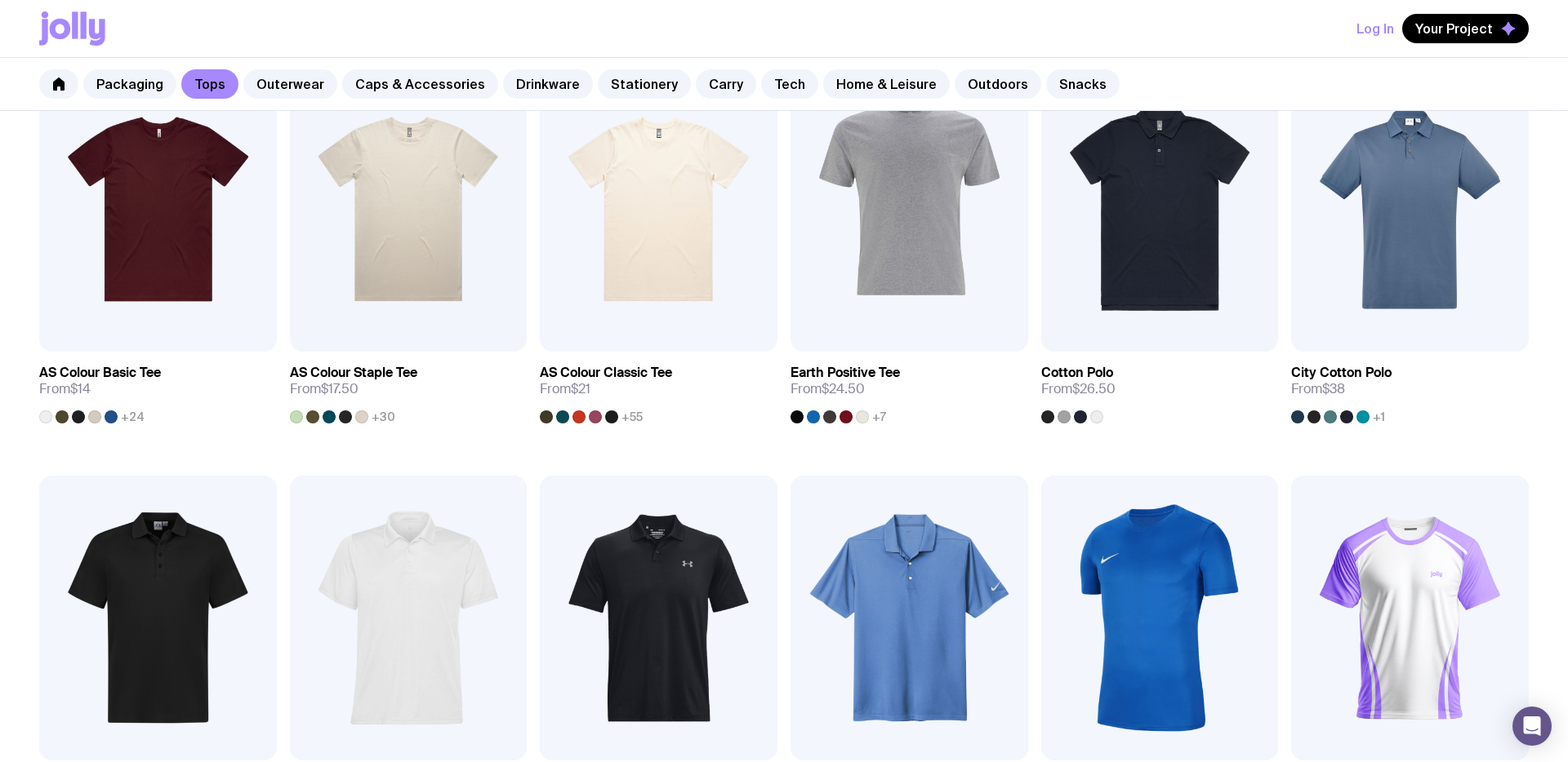
scroll to position [347, 0]
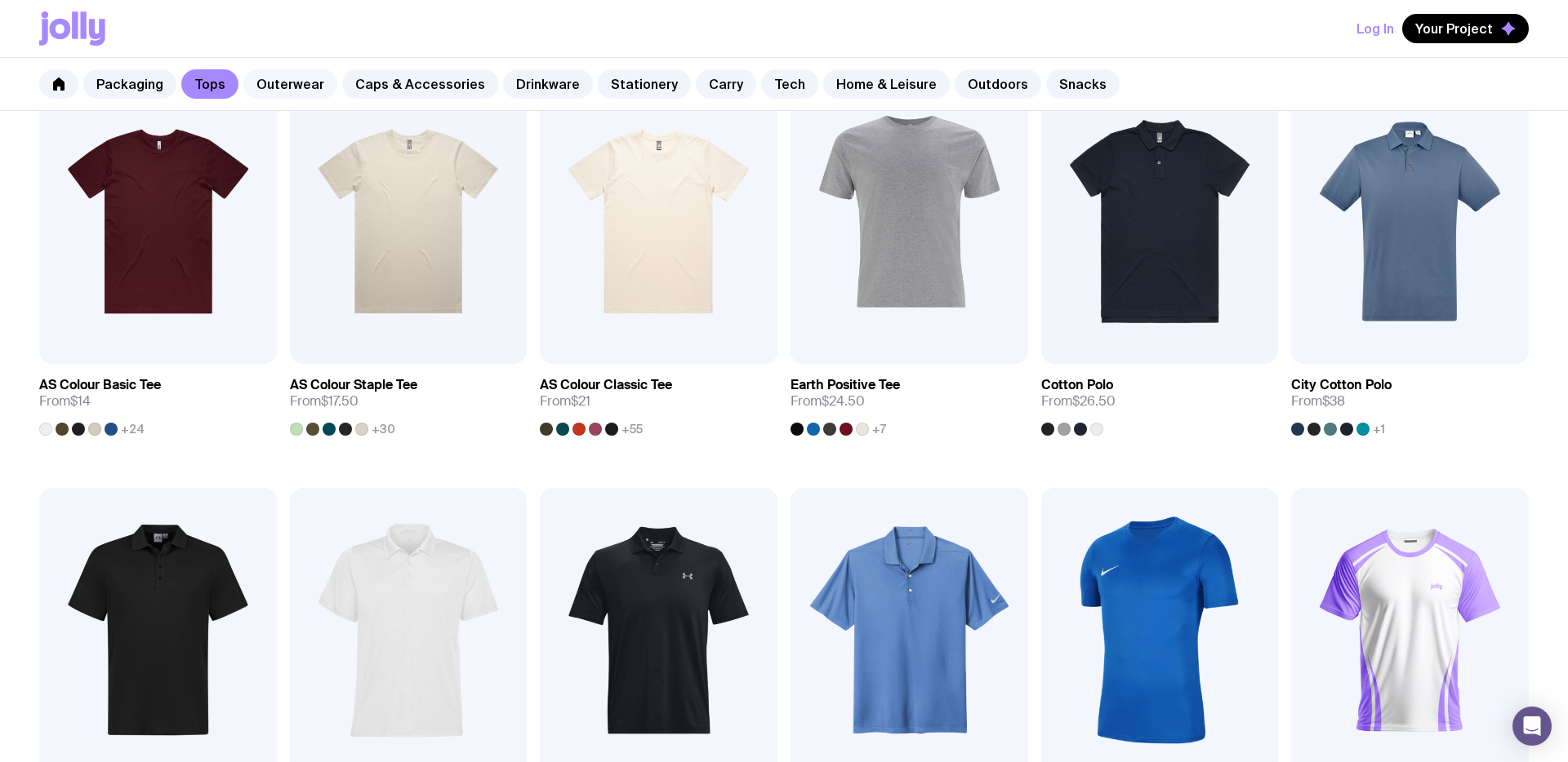
click at [277, 83] on link "Outerwear" at bounding box center [290, 83] width 94 height 29
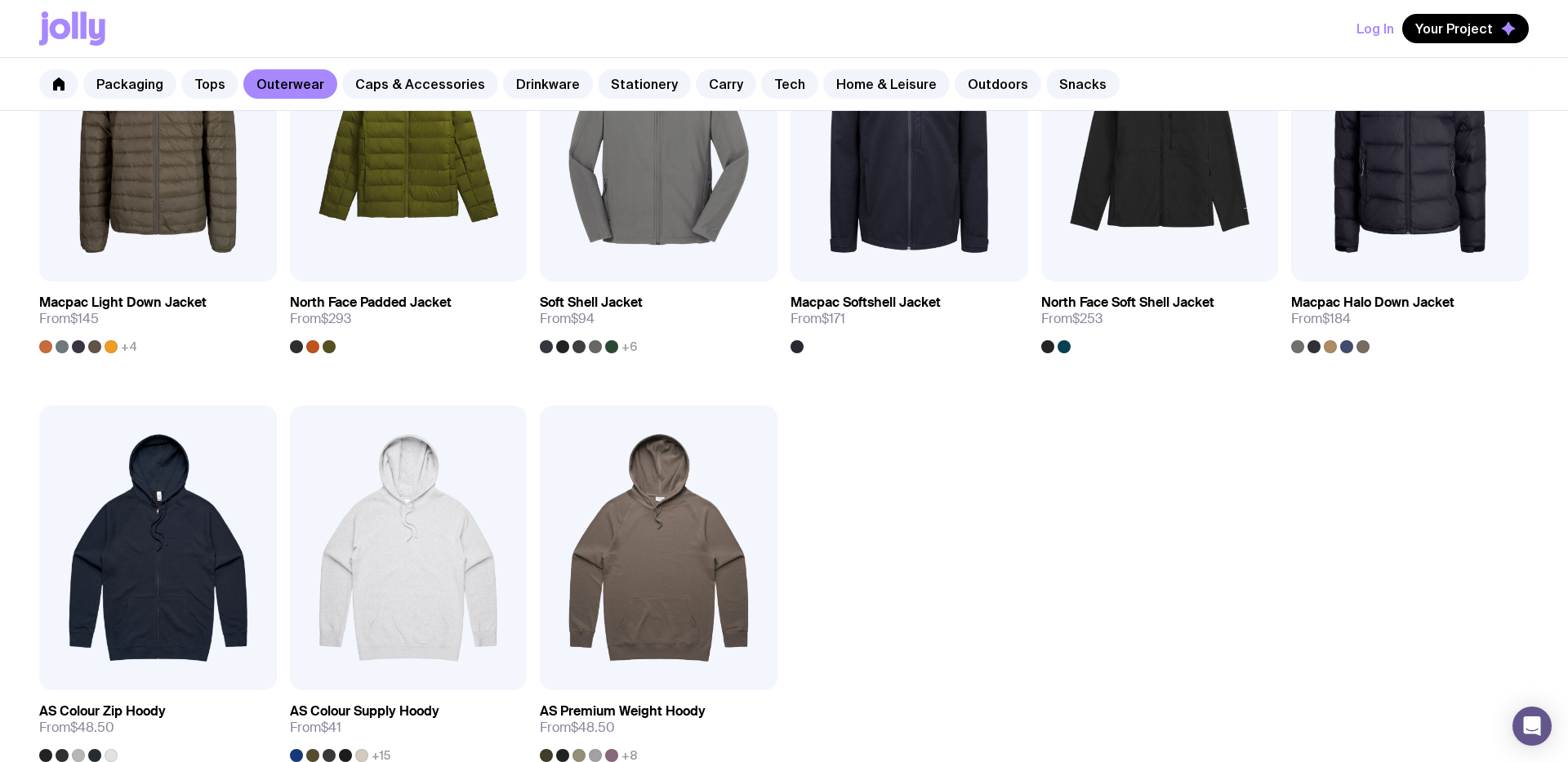
scroll to position [1248, 0]
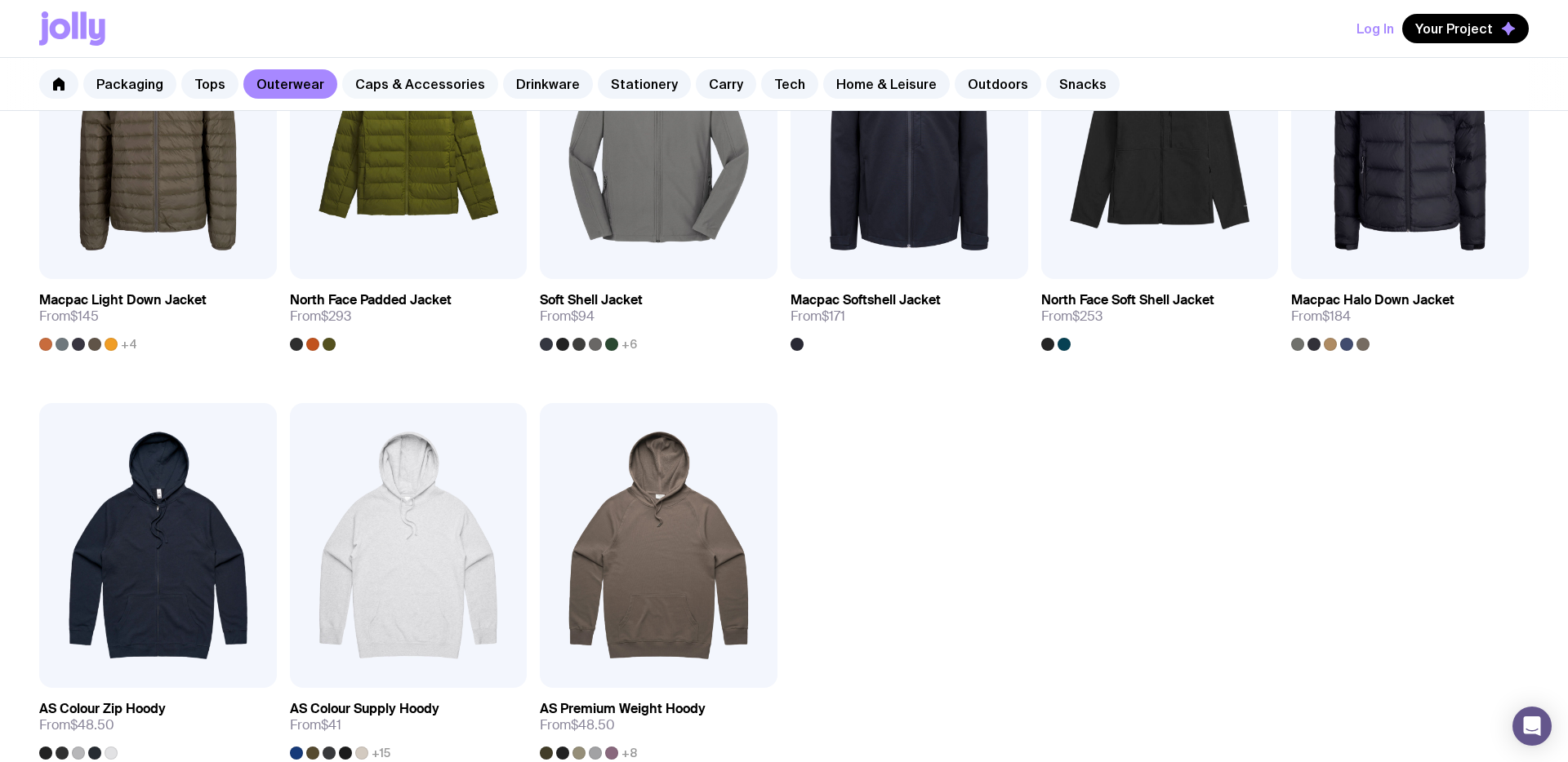
click at [391, 95] on link "Caps & Accessories" at bounding box center [419, 83] width 156 height 29
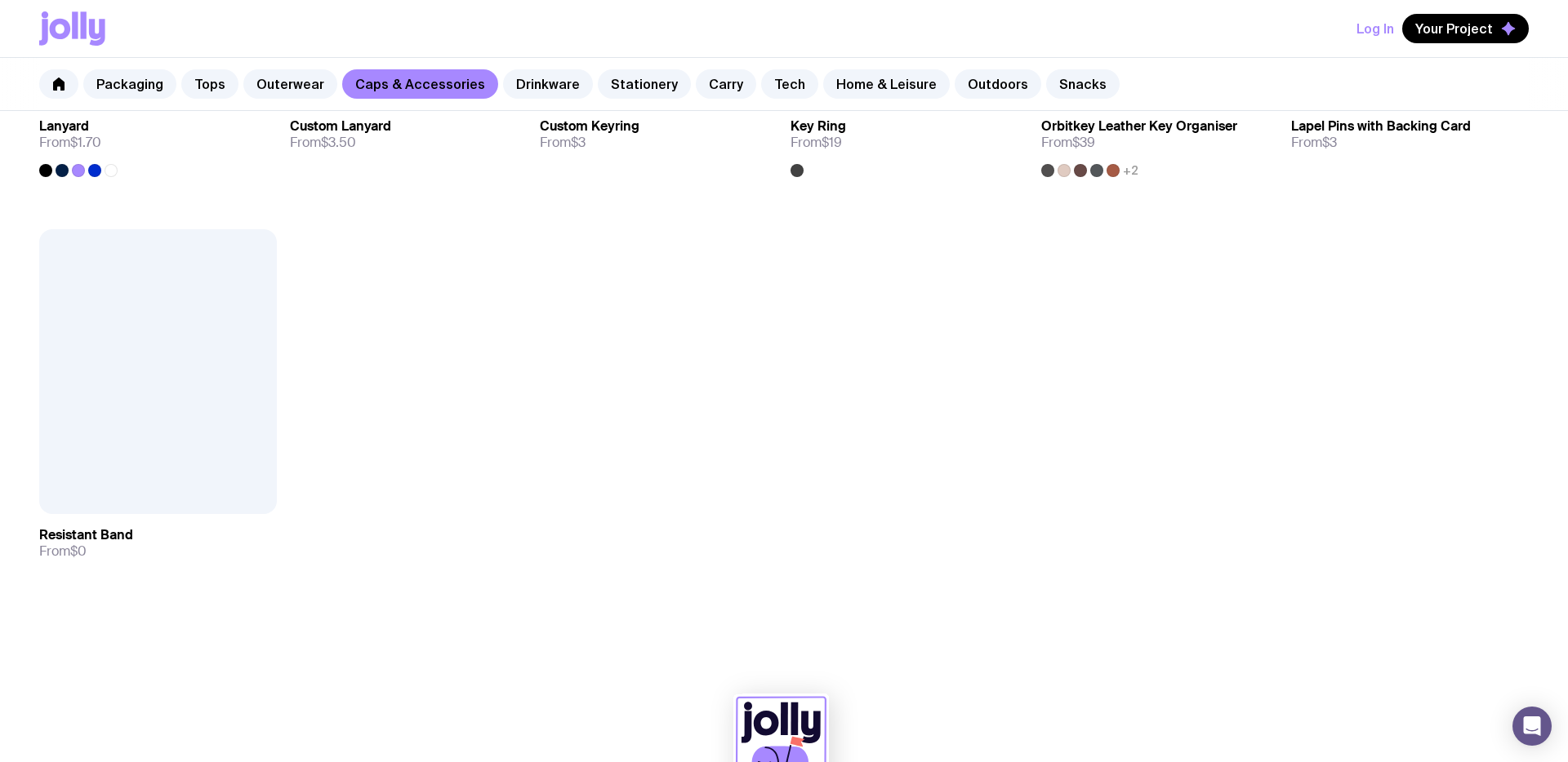
scroll to position [1710, 0]
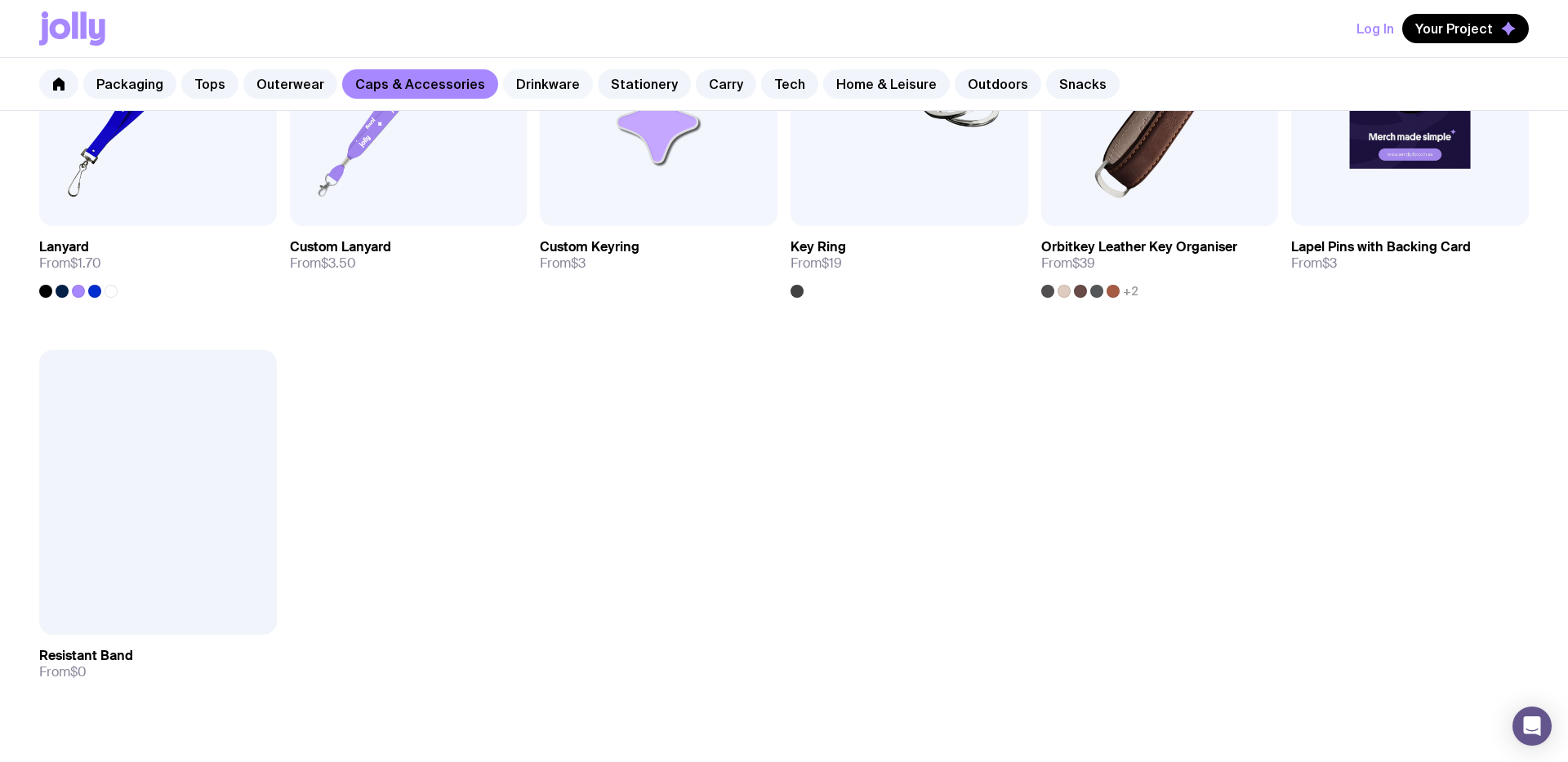
click at [516, 86] on link "Drinkware" at bounding box center [548, 83] width 90 height 29
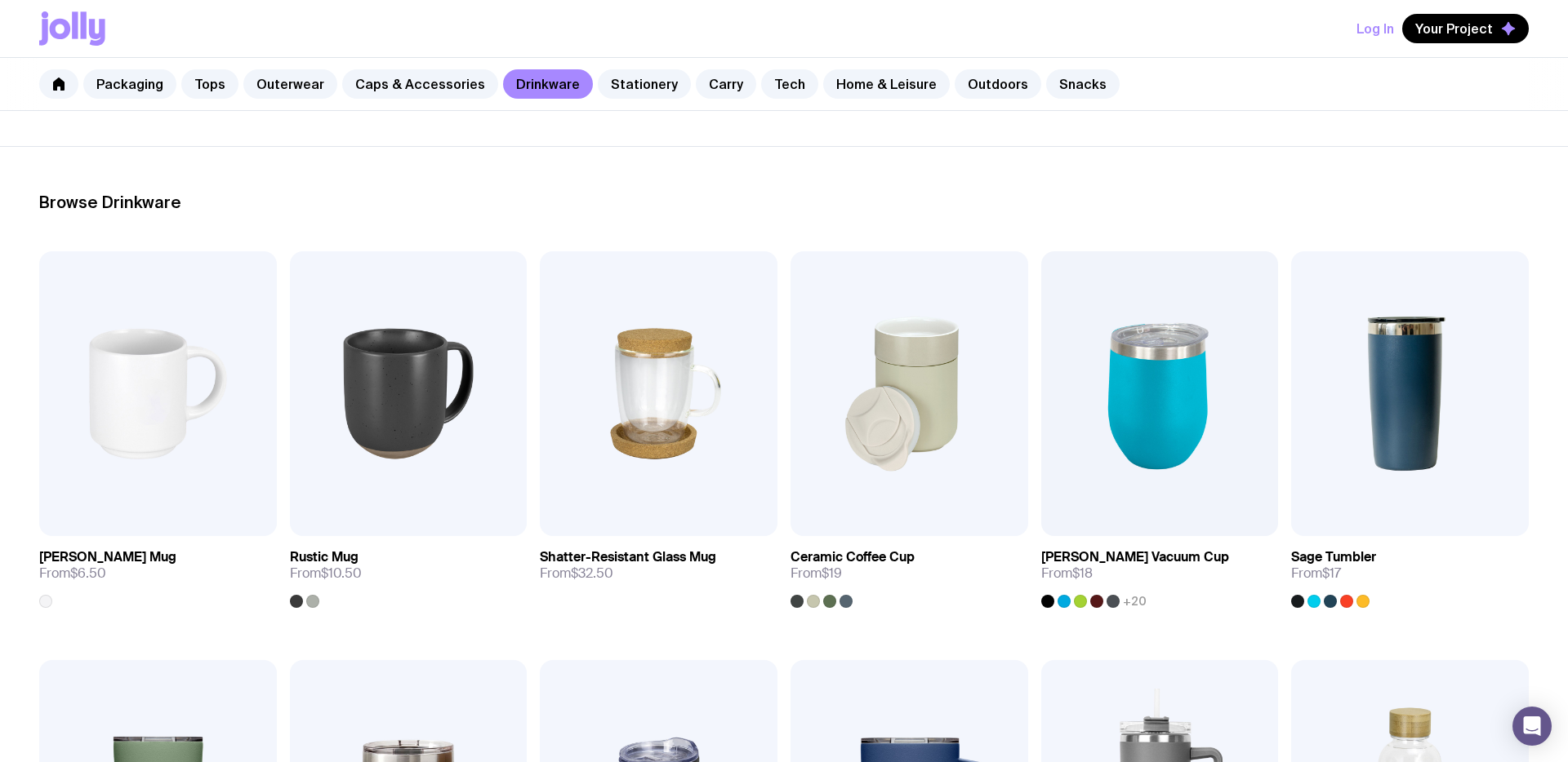
scroll to position [176, 0]
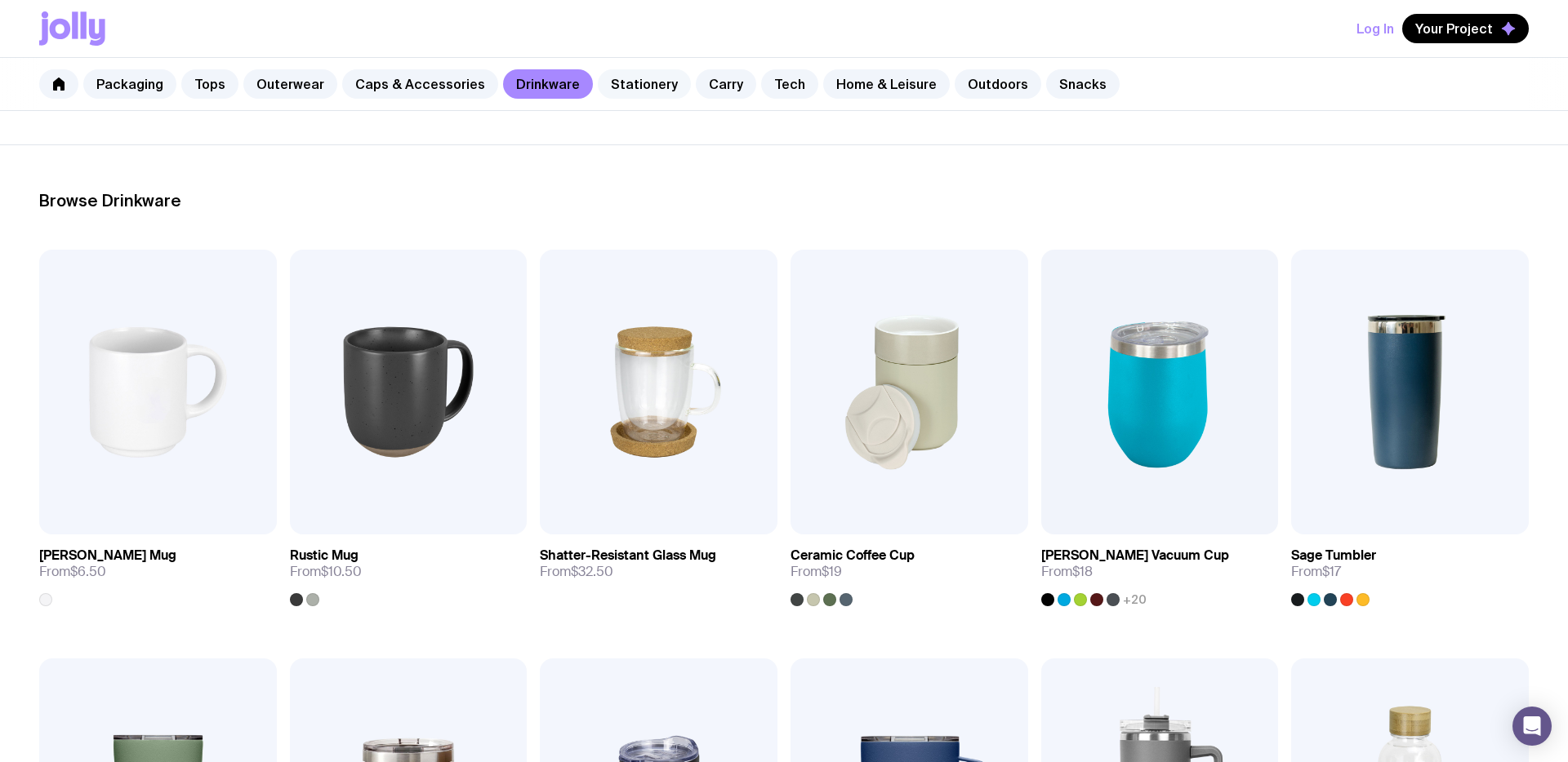
click at [620, 84] on link "Stationery" at bounding box center [645, 83] width 93 height 29
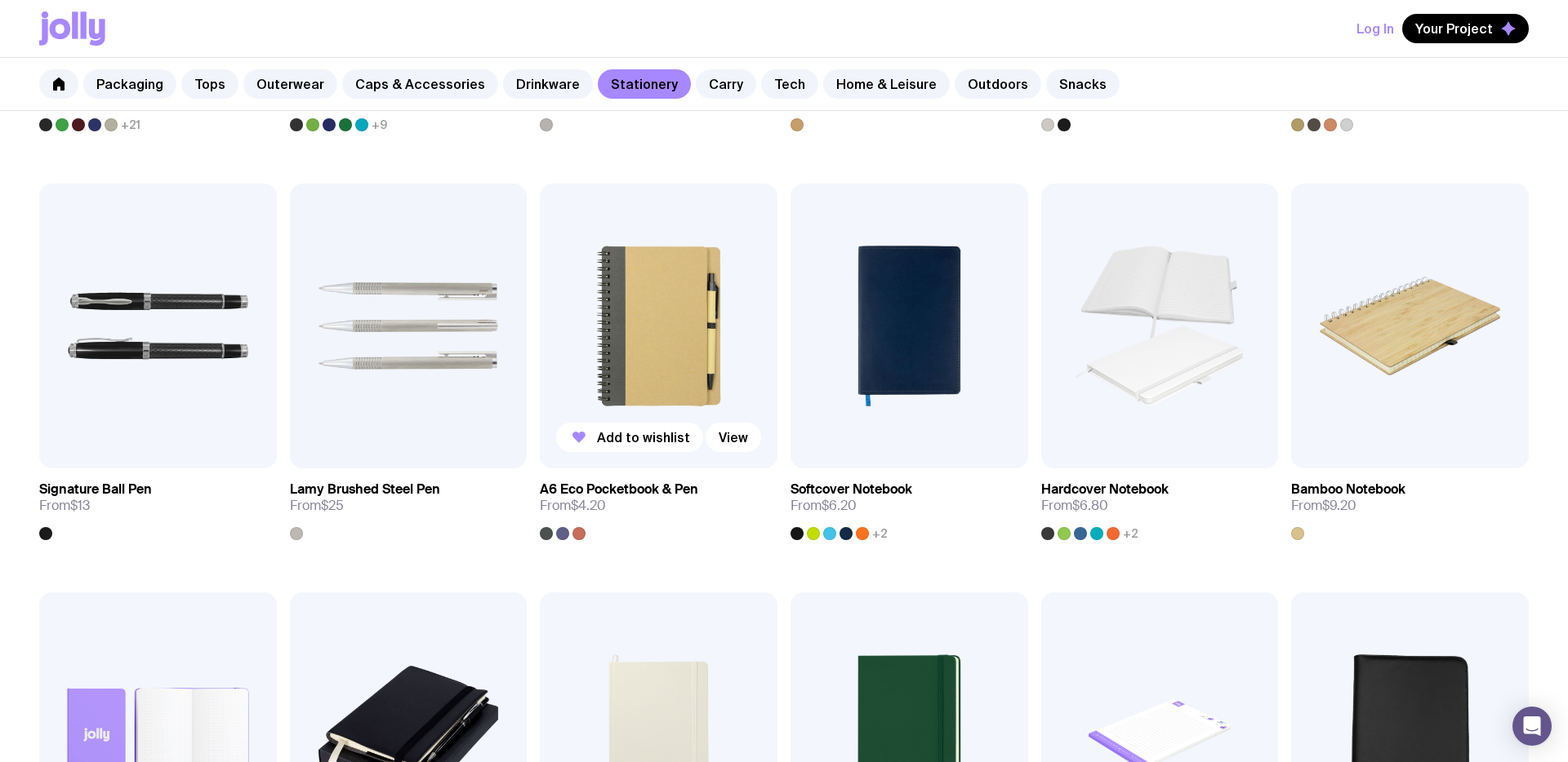
scroll to position [651, 0]
click at [1081, 534] on div at bounding box center [1080, 532] width 13 height 13
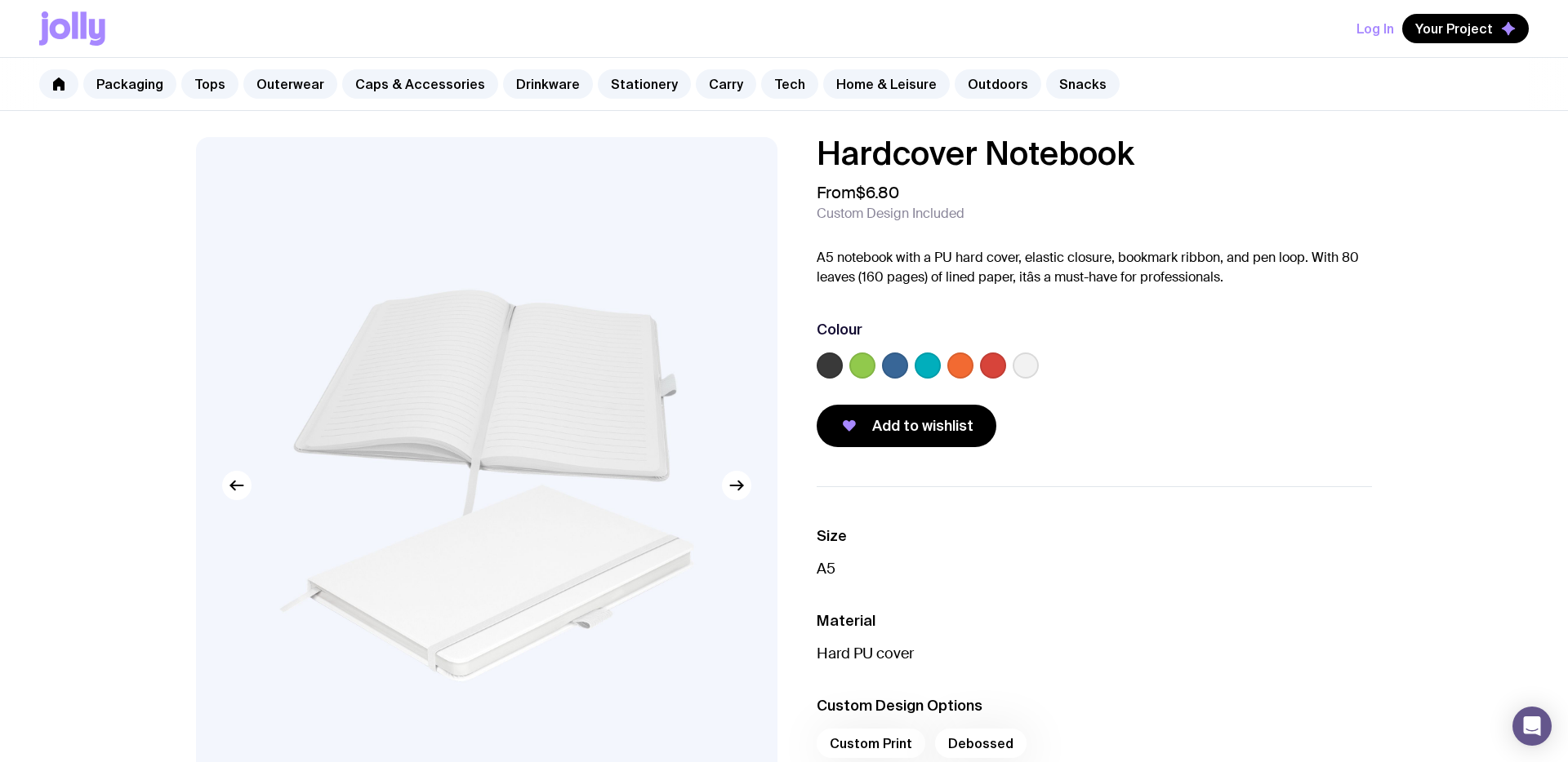
click at [894, 365] on label at bounding box center [894, 365] width 26 height 26
click at [0, 0] on input "radio" at bounding box center [0, 0] width 0 height 0
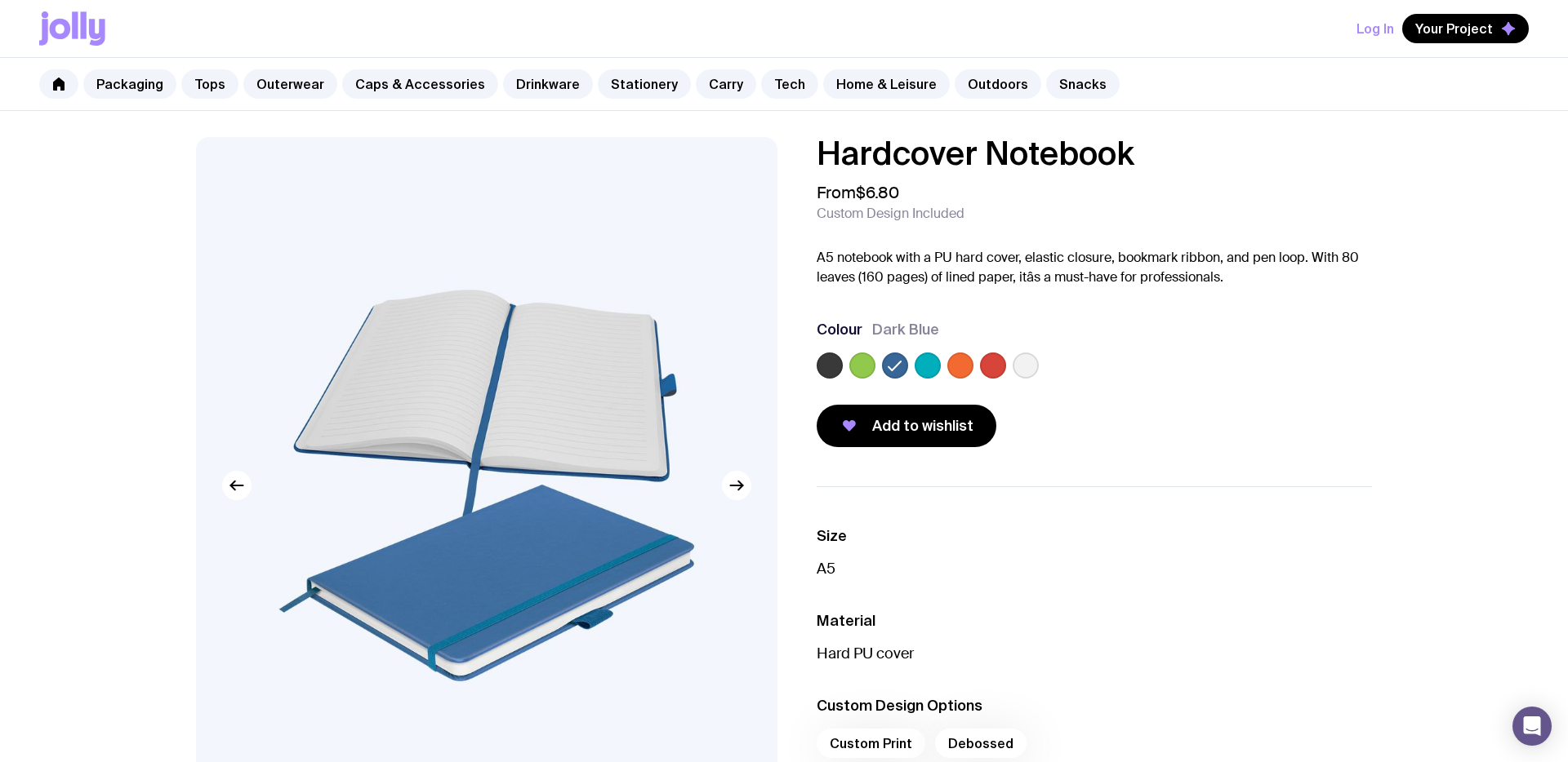
click at [932, 365] on label at bounding box center [927, 365] width 26 height 26
click at [0, 0] on input "radio" at bounding box center [0, 0] width 0 height 0
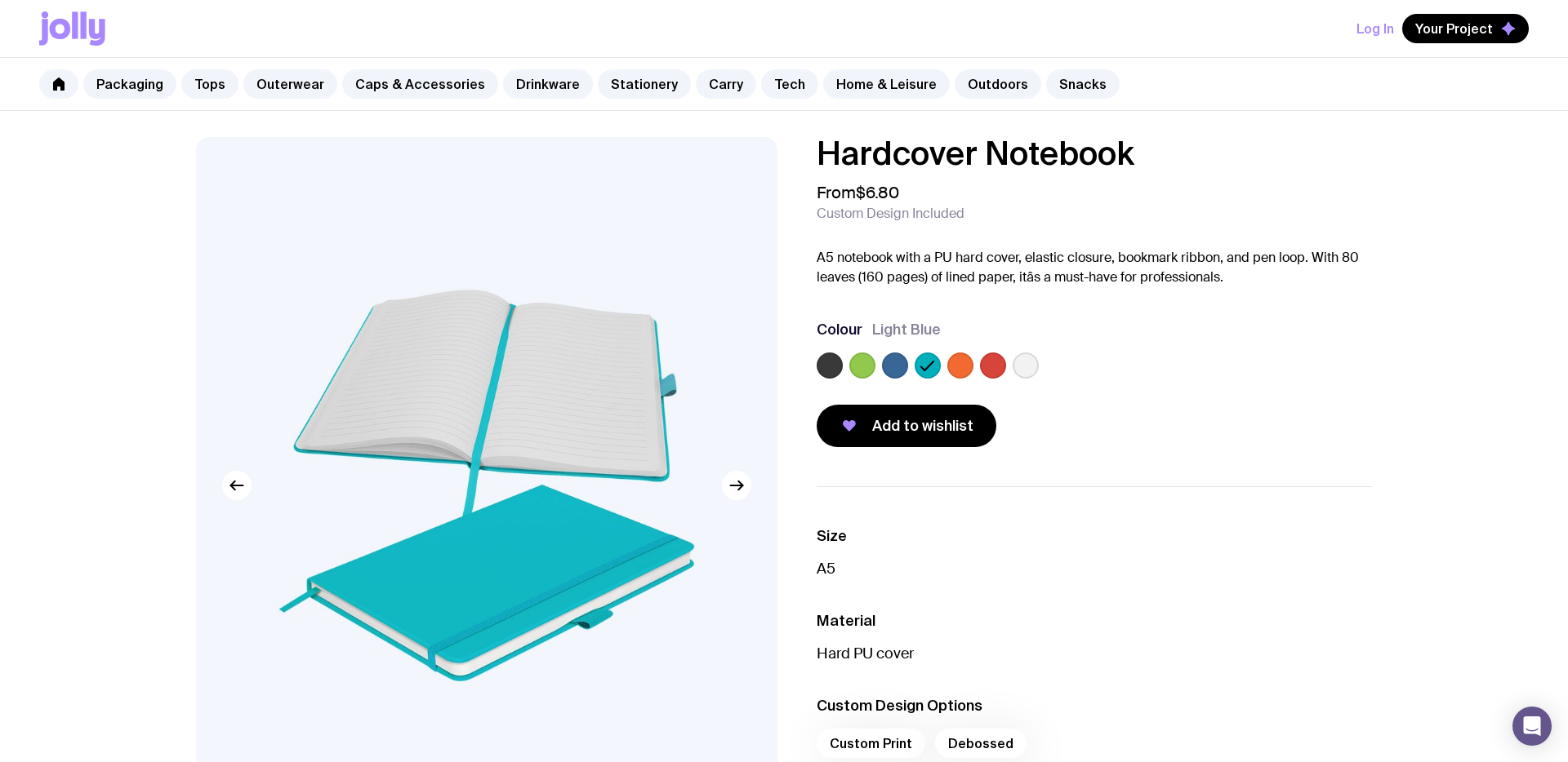
click at [957, 371] on label at bounding box center [959, 365] width 26 height 26
click at [0, 0] on input "radio" at bounding box center [0, 0] width 0 height 0
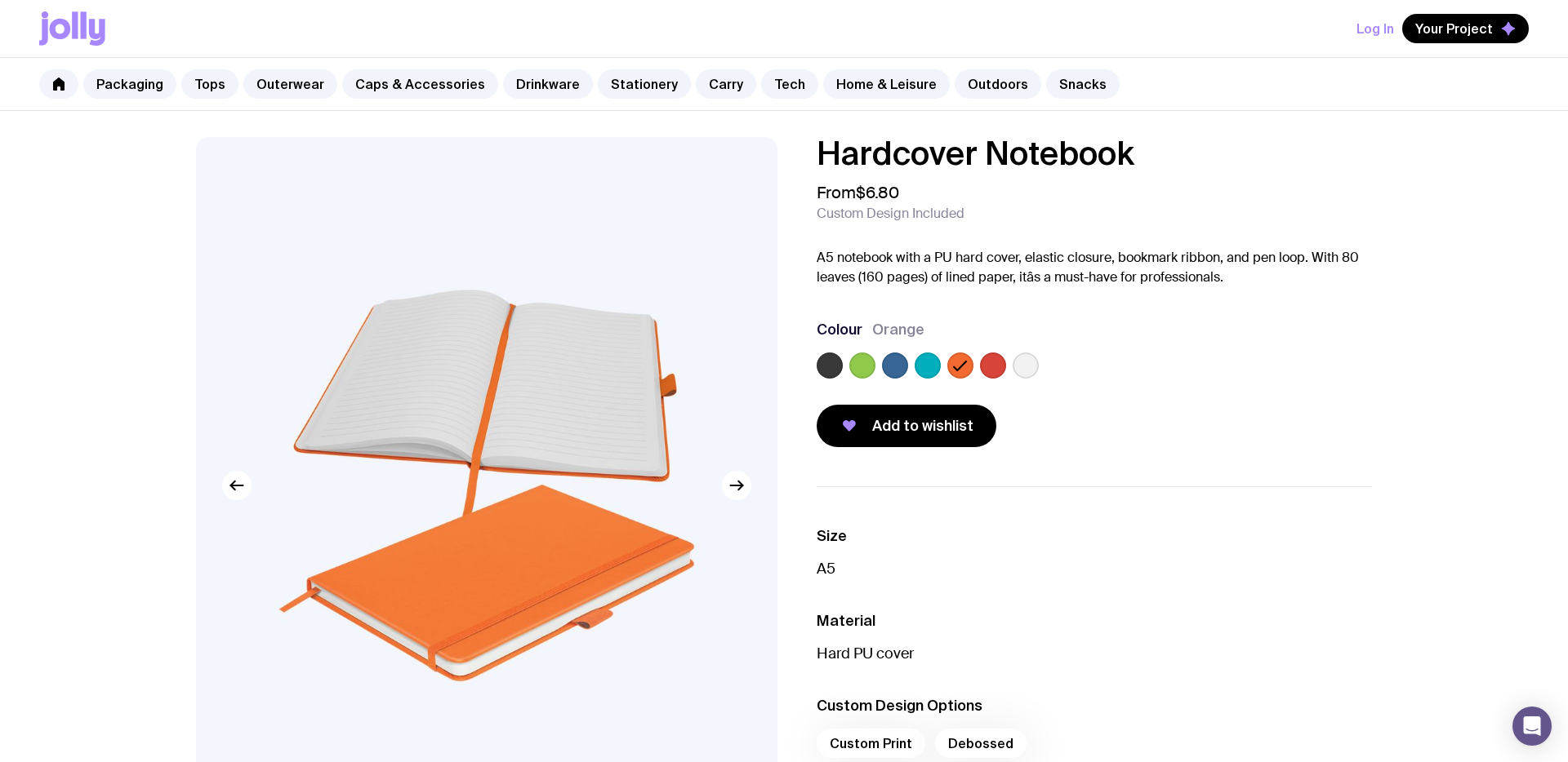
click at [997, 372] on label at bounding box center [992, 365] width 26 height 26
click at [0, 0] on input "radio" at bounding box center [0, 0] width 0 height 0
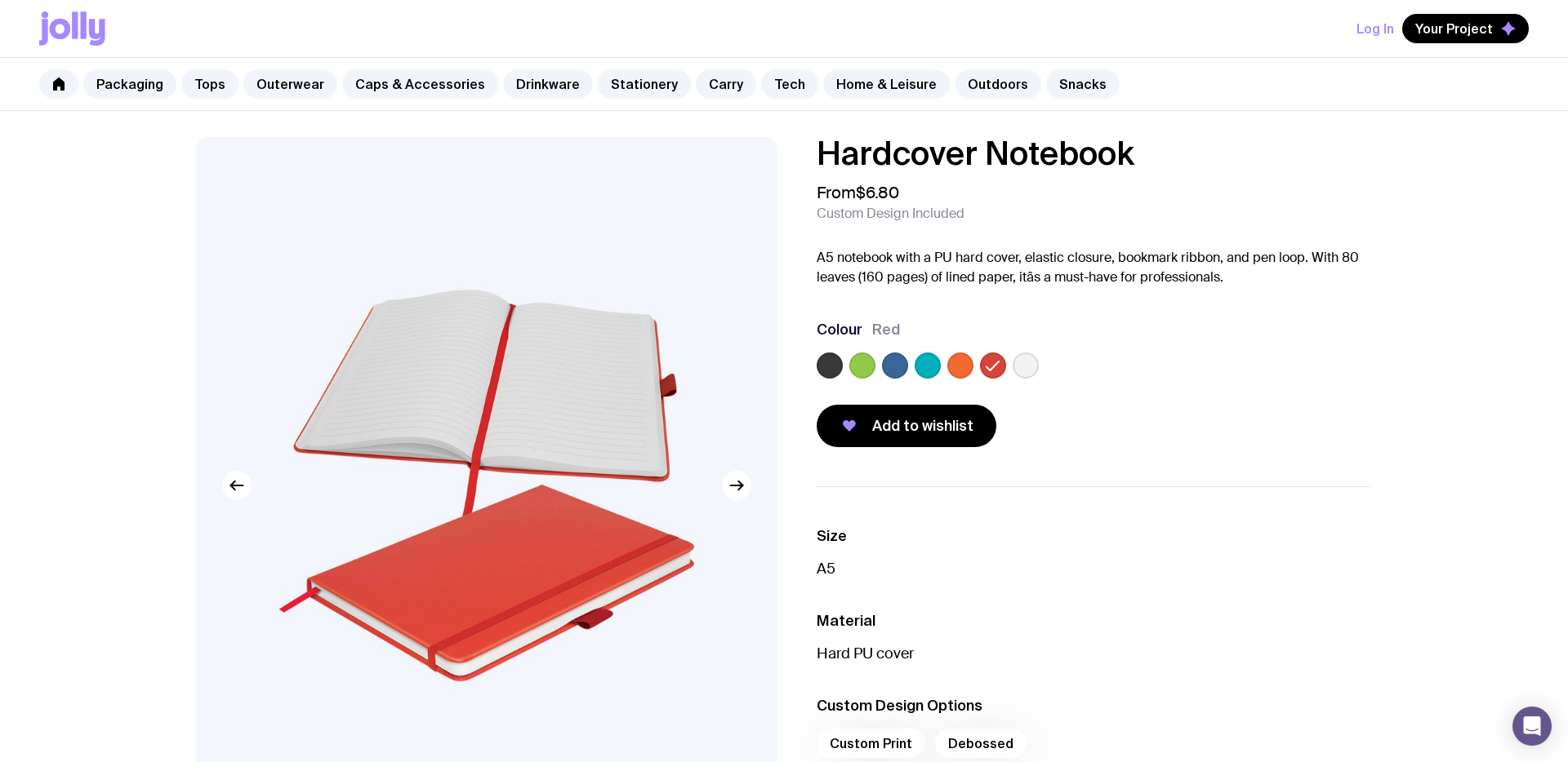
click at [1018, 372] on label at bounding box center [1025, 365] width 26 height 26
click at [0, 0] on input "radio" at bounding box center [0, 0] width 0 height 0
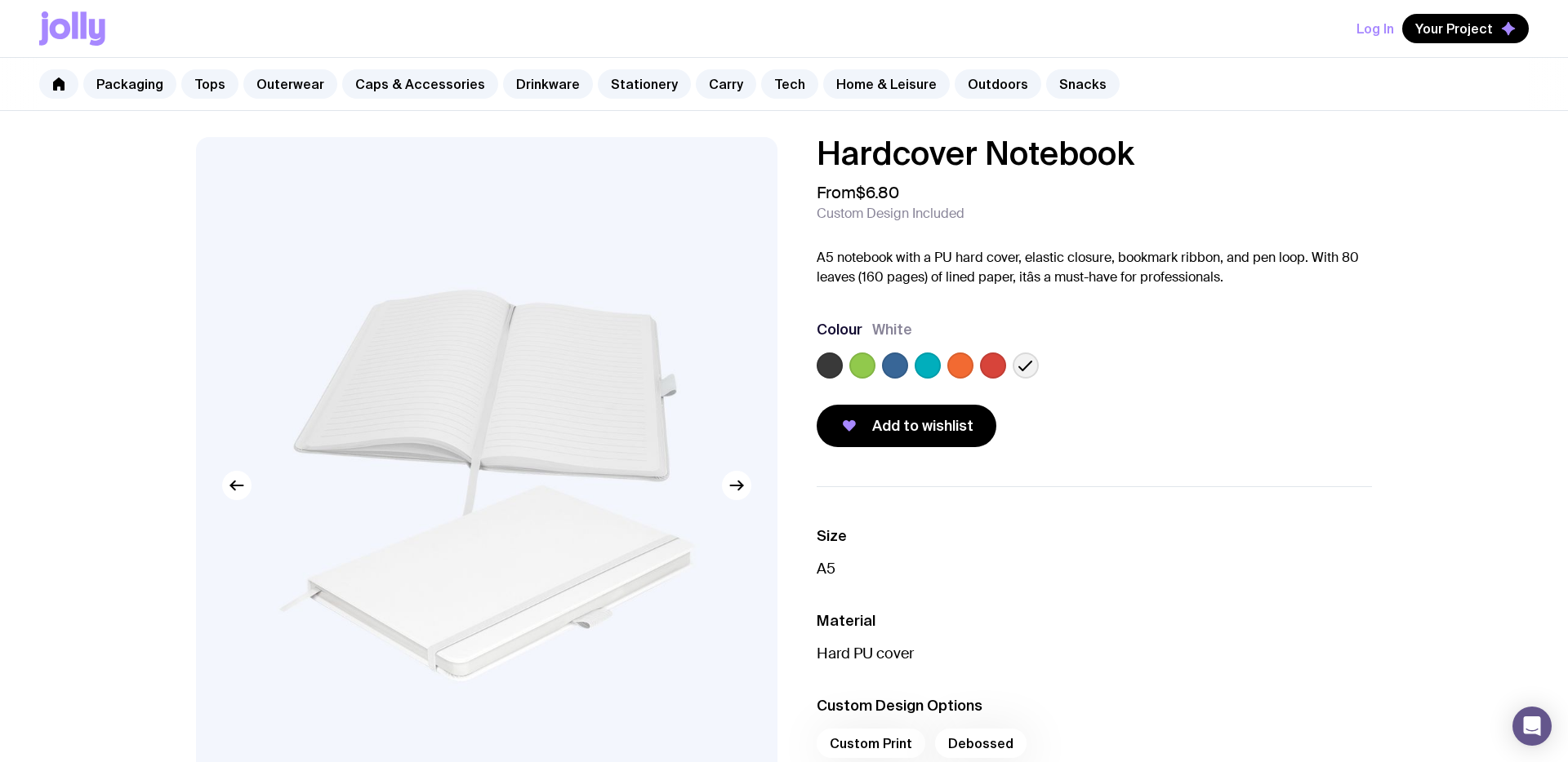
click at [834, 374] on label at bounding box center [829, 365] width 26 height 26
click at [0, 0] on input "radio" at bounding box center [0, 0] width 0 height 0
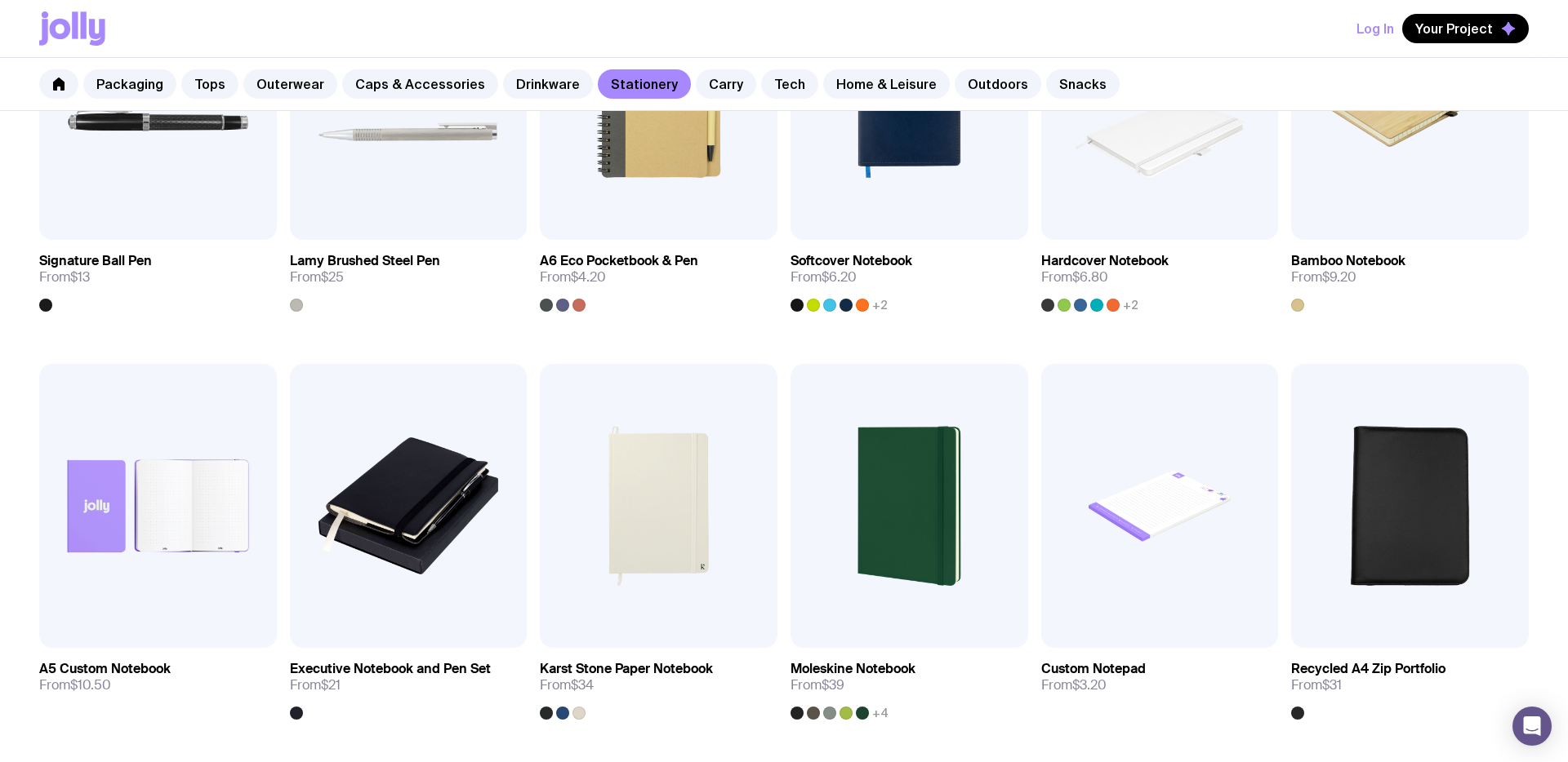
scroll to position [900, 0]
